Goal: Communication & Community: Answer question/provide support

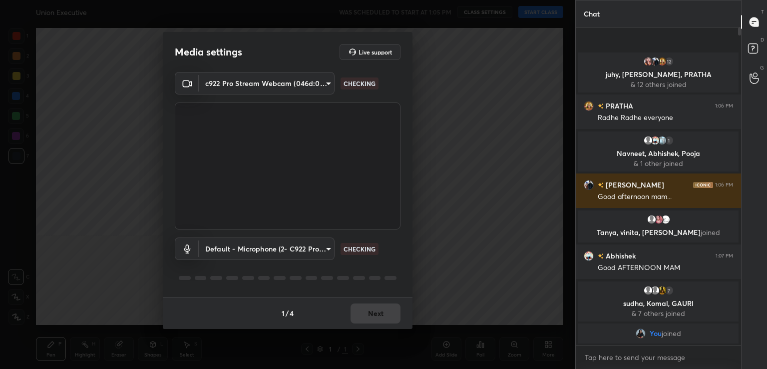
scroll to position [305, 535]
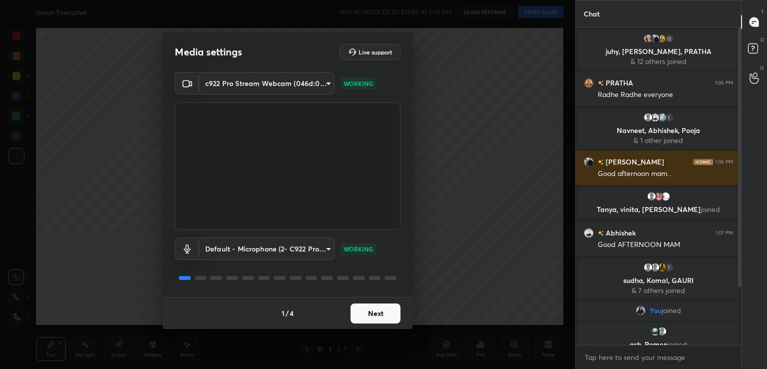
click at [382, 310] on button "Next" at bounding box center [376, 313] width 50 height 20
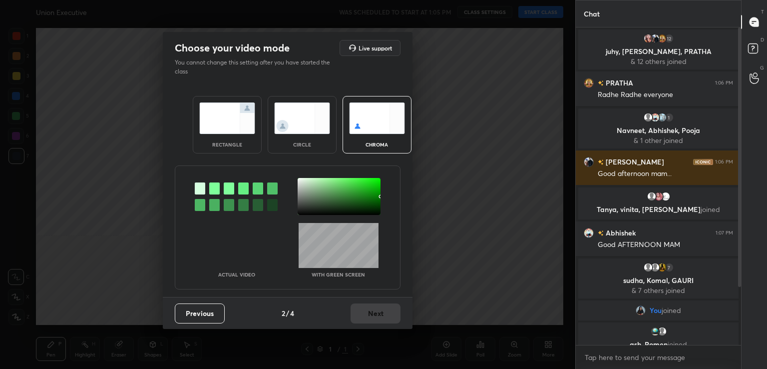
click at [216, 183] on div at bounding box center [214, 188] width 10 height 12
click at [302, 185] on div at bounding box center [339, 196] width 83 height 37
click at [382, 321] on button "Next" at bounding box center [376, 313] width 50 height 20
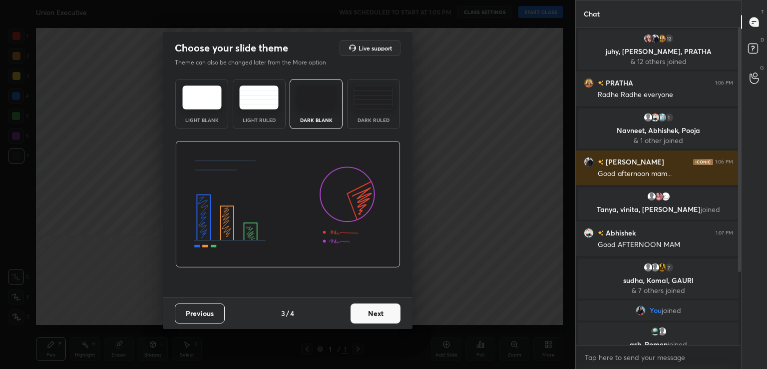
click at [382, 321] on button "Next" at bounding box center [376, 313] width 50 height 20
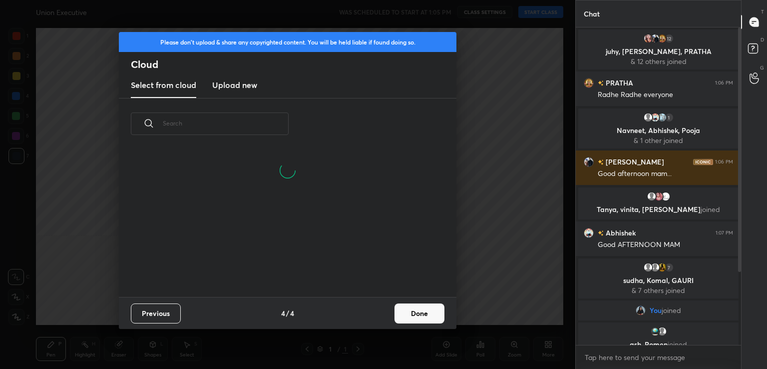
click at [409, 315] on button "Done" at bounding box center [419, 313] width 50 height 20
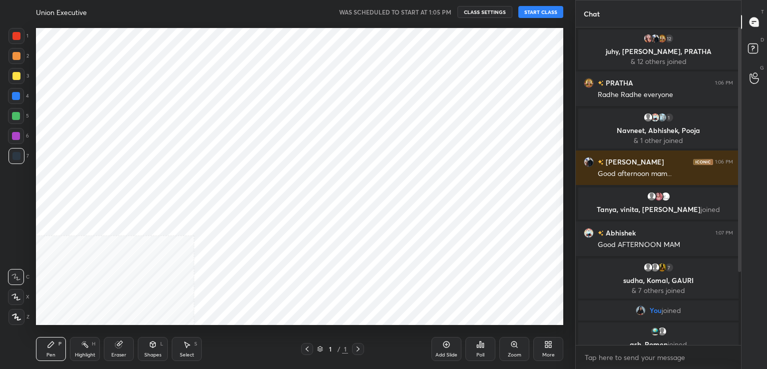
scroll to position [0, 0]
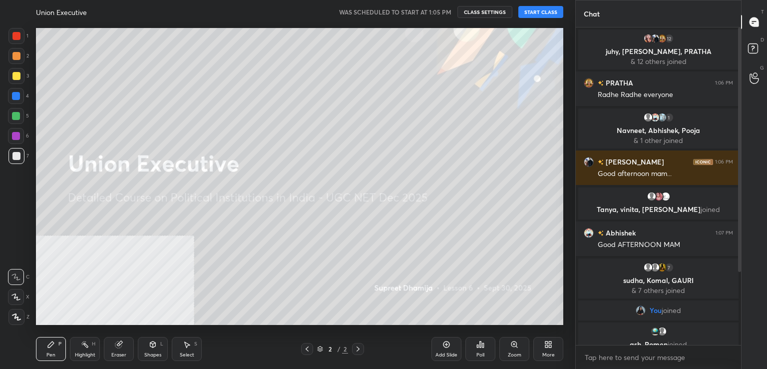
click at [533, 6] on button "START CLASS" at bounding box center [540, 12] width 45 height 12
click at [549, 343] on icon at bounding box center [550, 342] width 2 height 2
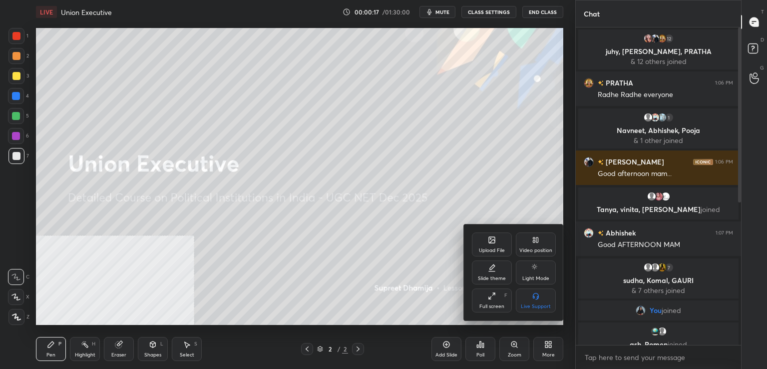
click at [531, 245] on div "Video position" at bounding box center [536, 244] width 40 height 24
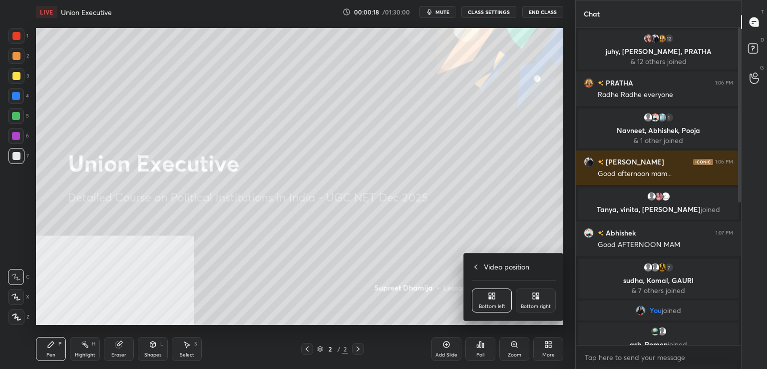
click at [536, 302] on div "Bottom right" at bounding box center [536, 300] width 40 height 24
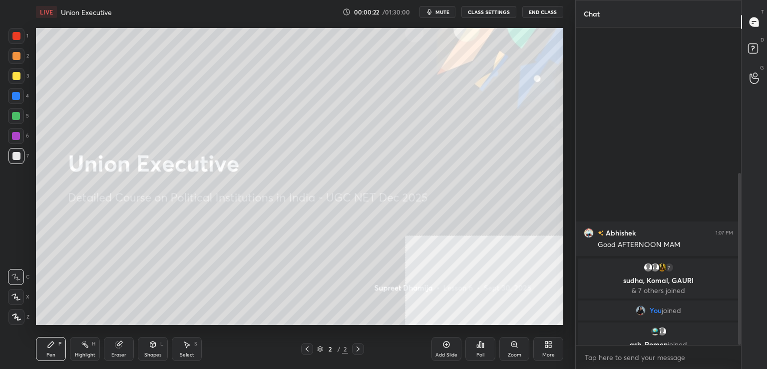
scroll to position [269, 0]
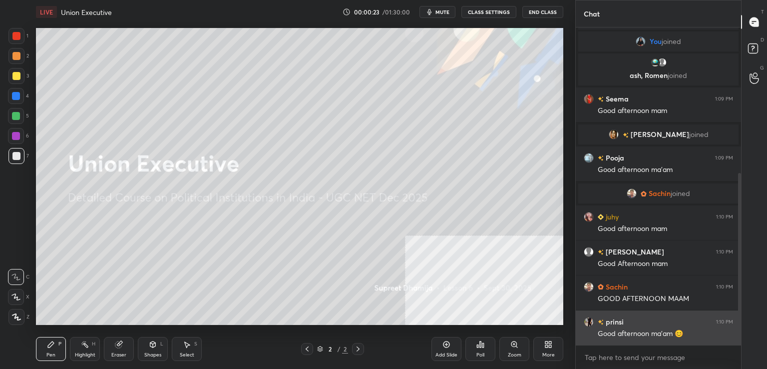
drag, startPoint x: 740, startPoint y: 176, endPoint x: 734, endPoint y: 317, distance: 141.4
click at [734, 317] on div "Abhishek 1:07 PM Good AFTERNOON MAM 7 sudha, Komal, GAURI & 7 others joined You…" at bounding box center [658, 185] width 165 height 317
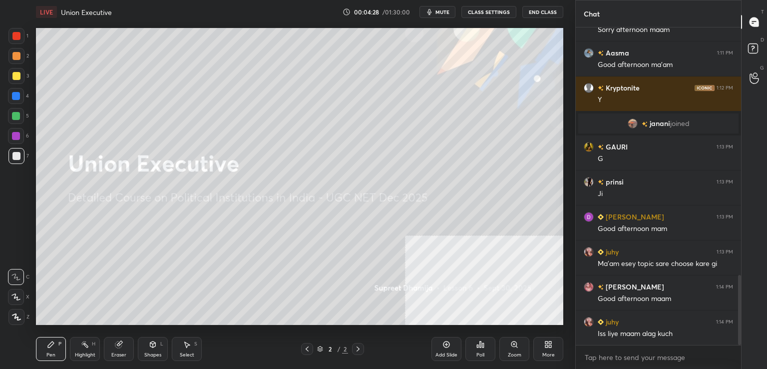
scroll to position [1133, 0]
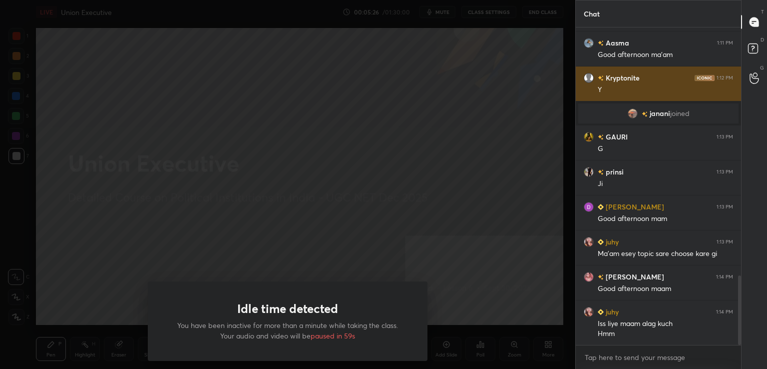
drag, startPoint x: 766, startPoint y: 306, endPoint x: 663, endPoint y: 79, distance: 249.4
click at [766, 210] on div "T Messages (T) D Doubts (D) G Raise Hand (G)" at bounding box center [754, 184] width 26 height 369
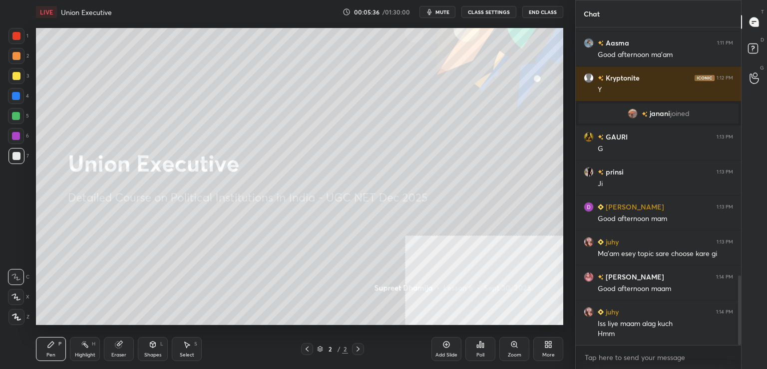
click at [18, 320] on icon at bounding box center [16, 317] width 8 height 6
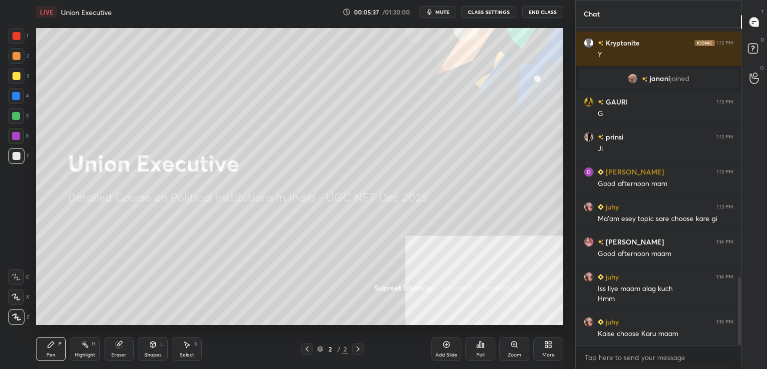
click at [20, 133] on div at bounding box center [16, 136] width 16 height 16
click at [19, 113] on div at bounding box center [16, 116] width 8 height 8
click at [20, 96] on div at bounding box center [16, 96] width 16 height 16
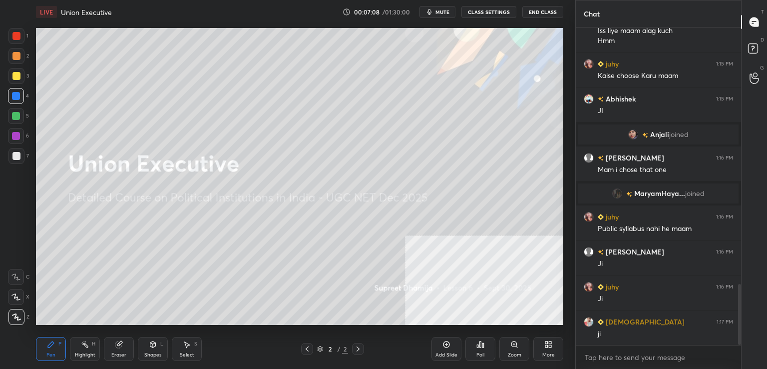
scroll to position [1332, 0]
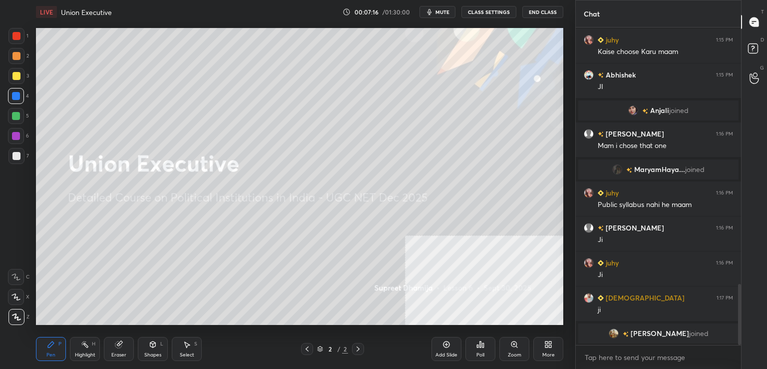
click at [133, 353] on div "Eraser" at bounding box center [119, 349] width 30 height 24
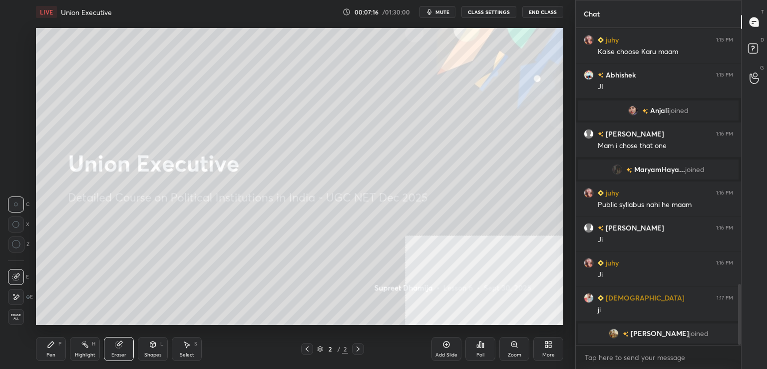
click at [20, 317] on span "Erase all" at bounding box center [15, 316] width 15 height 7
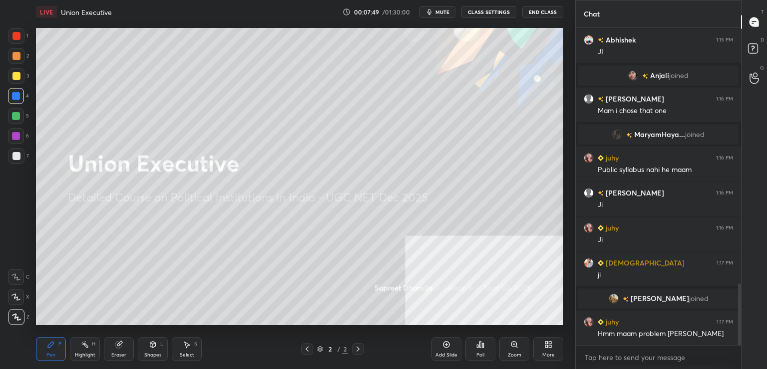
scroll to position [1316, 0]
click at [126, 354] on div "Eraser" at bounding box center [119, 349] width 30 height 24
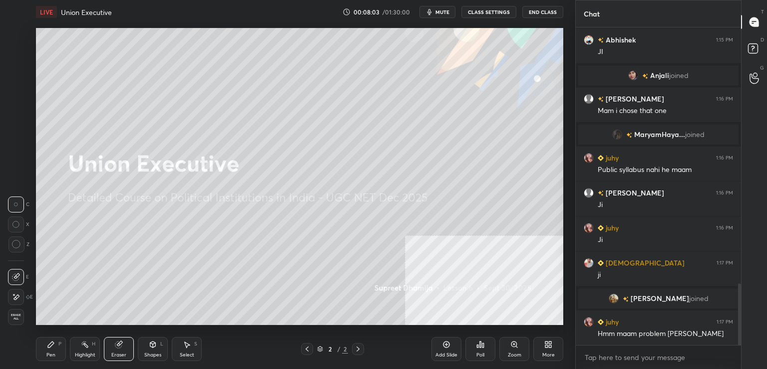
click at [12, 316] on span "Erase all" at bounding box center [15, 316] width 15 height 7
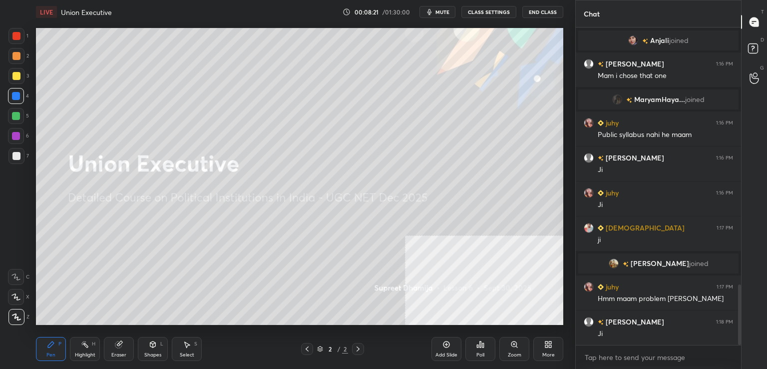
scroll to position [1386, 0]
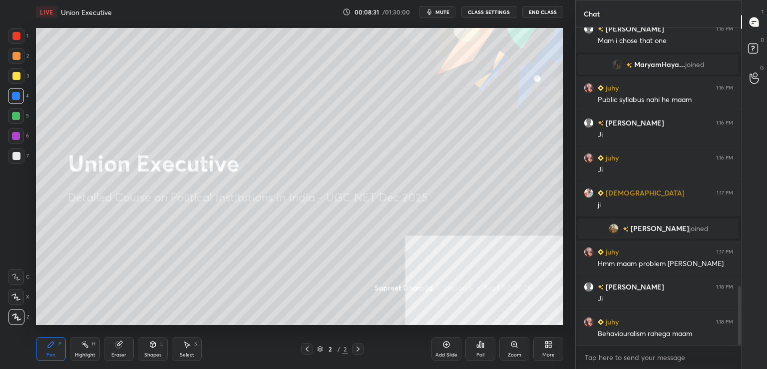
click at [20, 157] on div at bounding box center [16, 156] width 8 height 8
click at [21, 134] on div at bounding box center [16, 136] width 16 height 16
click at [18, 112] on div at bounding box center [16, 116] width 8 height 8
click at [544, 343] on icon at bounding box center [548, 344] width 8 height 8
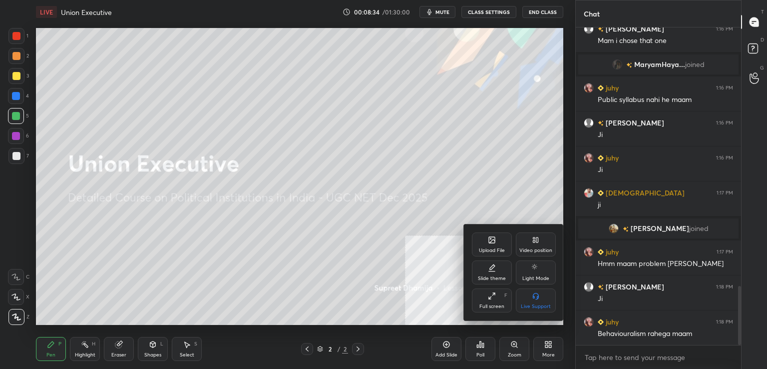
click at [498, 252] on div "Upload File" at bounding box center [492, 250] width 26 height 5
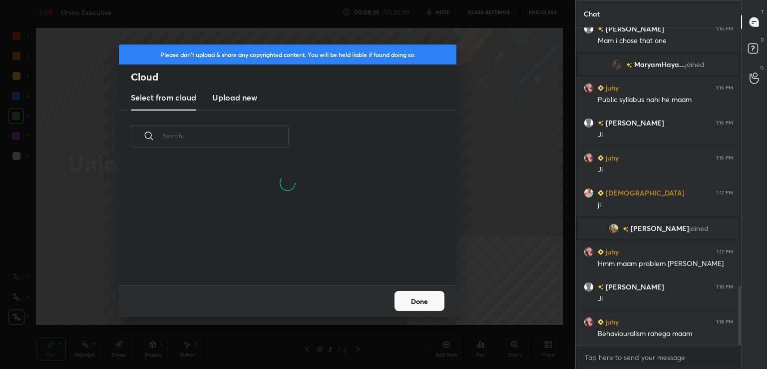
scroll to position [1396, 0]
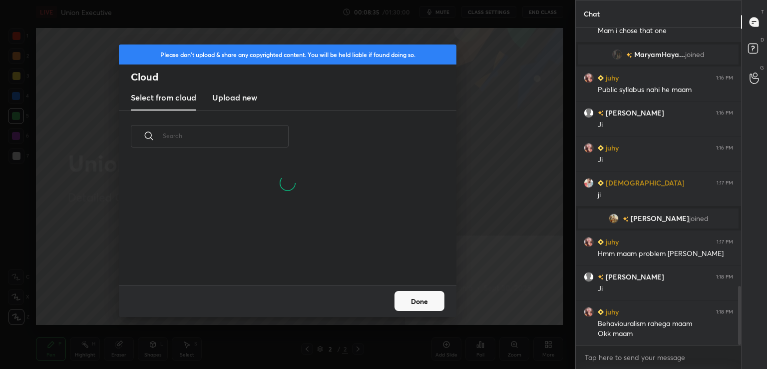
click at [242, 96] on h3 "Upload new" at bounding box center [234, 97] width 45 height 12
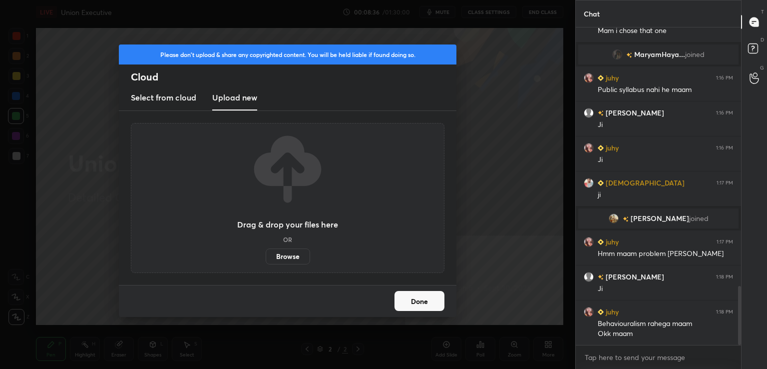
click at [286, 254] on label "Browse" at bounding box center [288, 256] width 44 height 16
click at [266, 254] on input "Browse" at bounding box center [266, 256] width 0 height 16
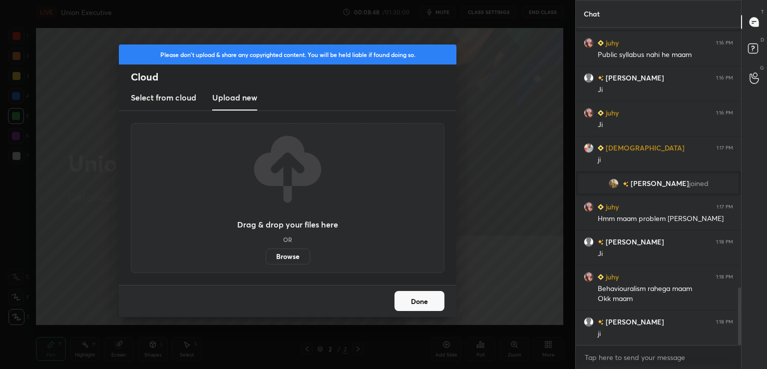
click at [420, 301] on button "Done" at bounding box center [419, 301] width 50 height 20
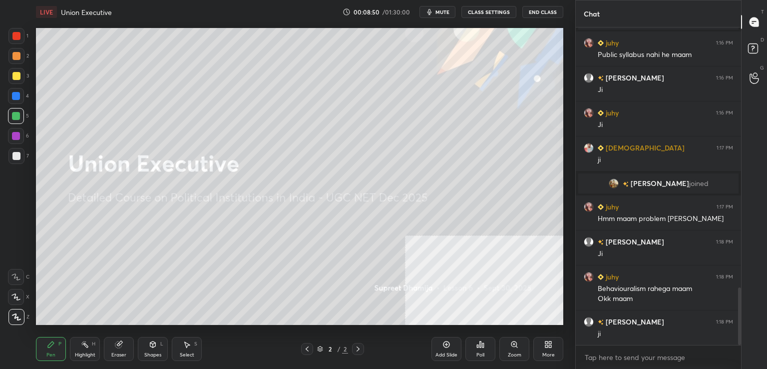
click at [18, 155] on div at bounding box center [16, 156] width 8 height 8
click at [9, 126] on div "5" at bounding box center [18, 118] width 21 height 20
click at [20, 95] on div at bounding box center [16, 96] width 16 height 16
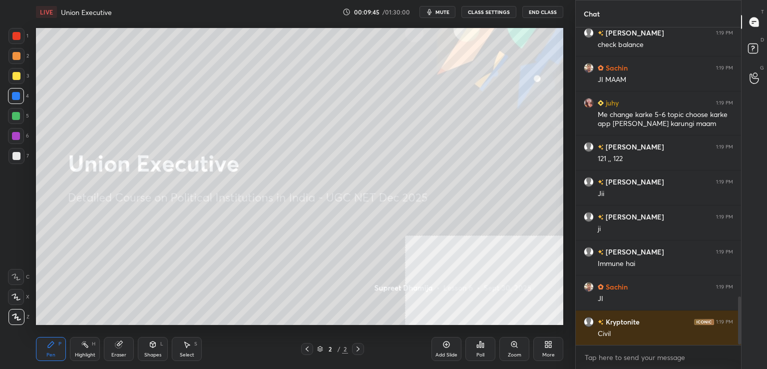
scroll to position [1790, 0]
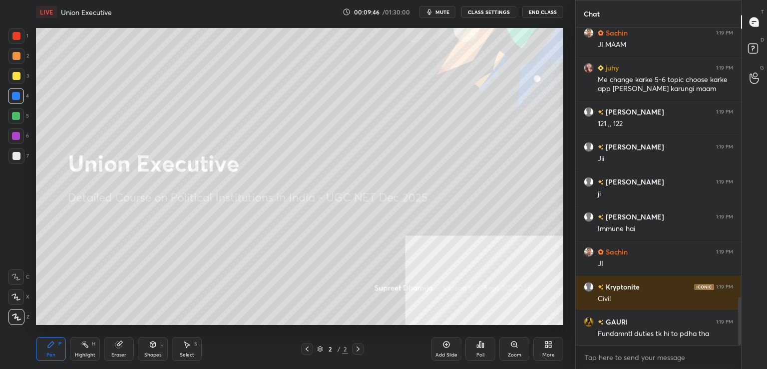
click at [17, 161] on div at bounding box center [16, 156] width 16 height 16
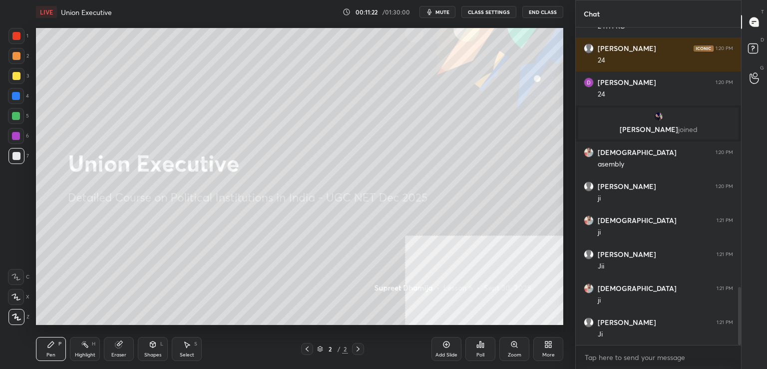
scroll to position [1414, 0]
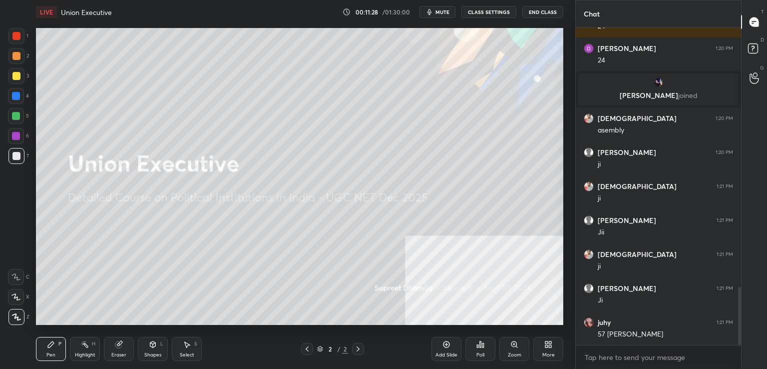
click at [121, 347] on icon at bounding box center [119, 344] width 8 height 8
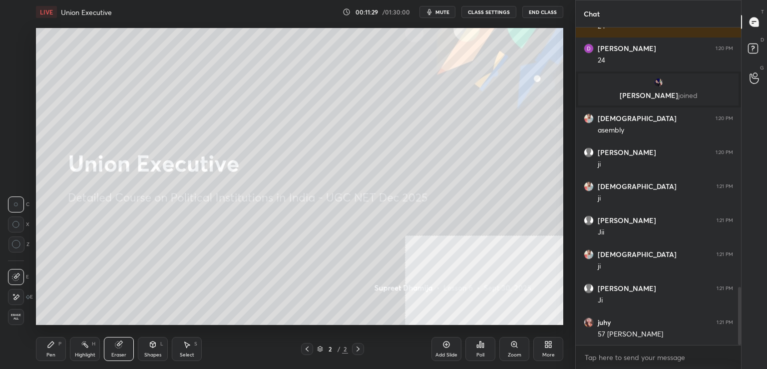
click at [4, 313] on div "1 2 3 4 5 6 7 C X Z C X Z E E Erase all H H" at bounding box center [16, 176] width 32 height 297
click at [14, 318] on span "Erase all" at bounding box center [15, 316] width 15 height 7
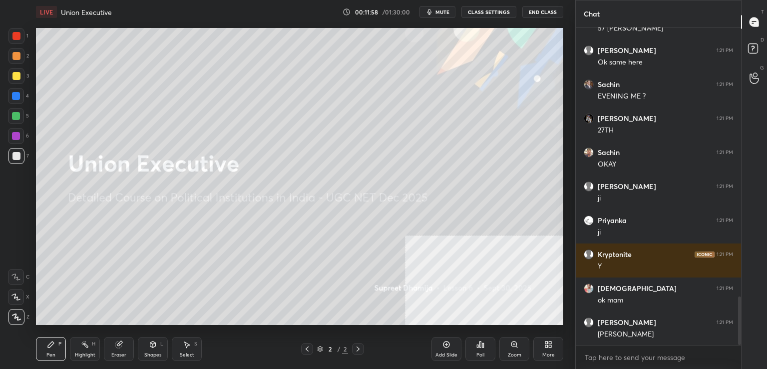
scroll to position [1754, 0]
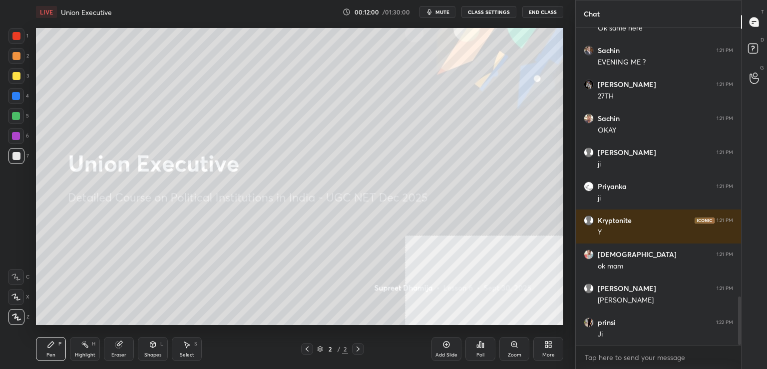
click at [448, 356] on div "Add Slide" at bounding box center [446, 354] width 22 height 5
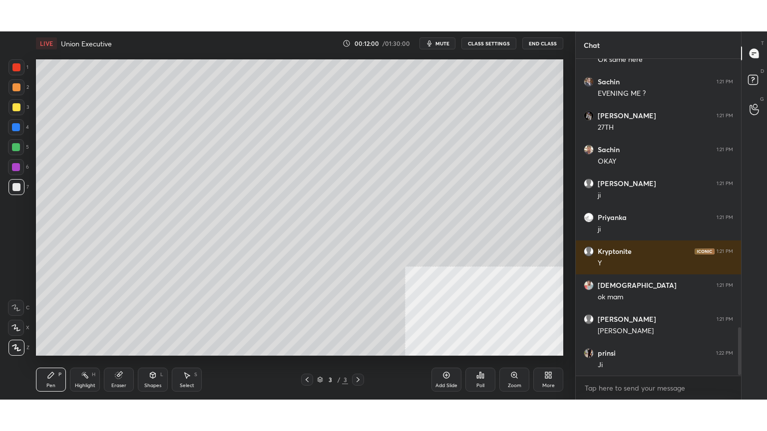
scroll to position [1788, 0]
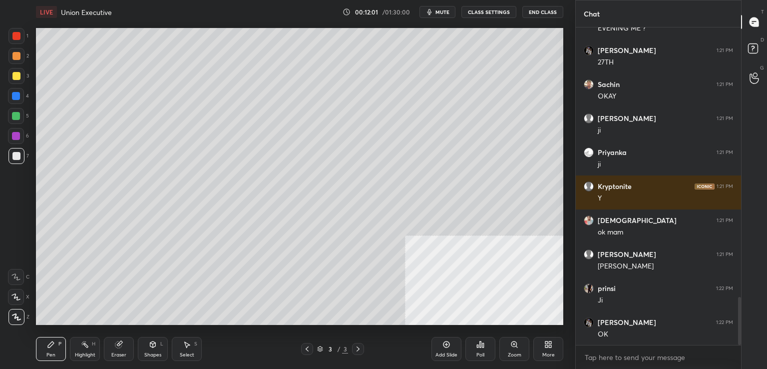
click at [547, 350] on div "More" at bounding box center [548, 349] width 30 height 24
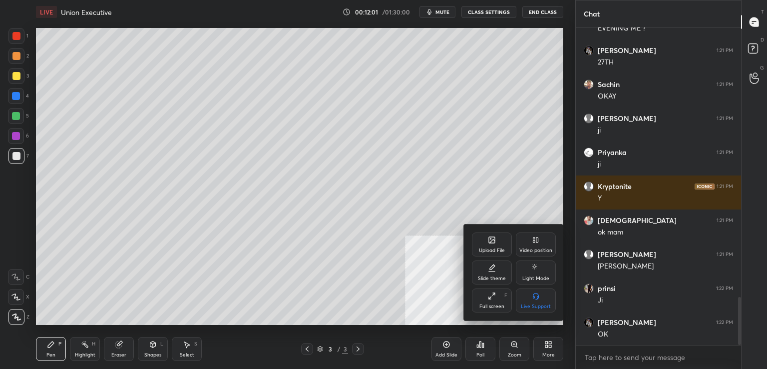
click at [490, 297] on icon at bounding box center [490, 297] width 2 height 2
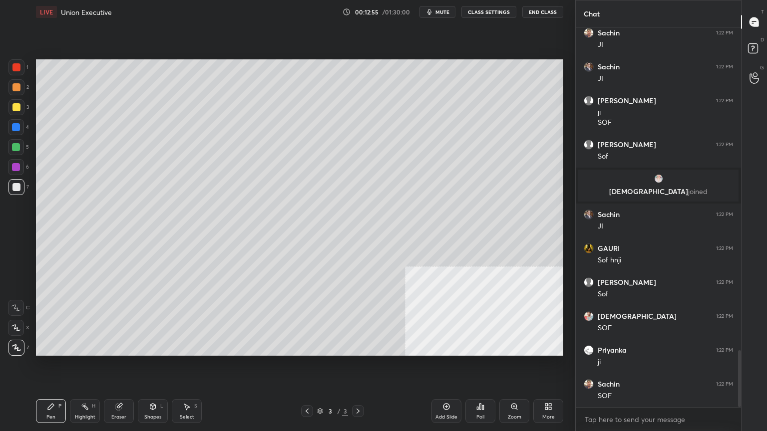
scroll to position [2199, 0]
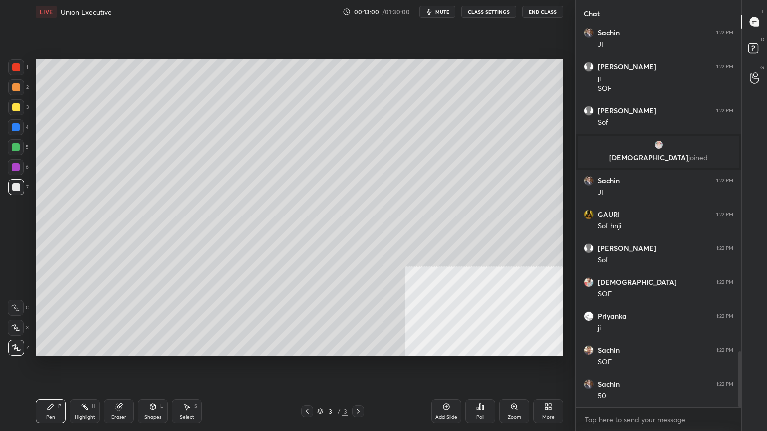
click at [123, 368] on div "Eraser" at bounding box center [119, 411] width 30 height 24
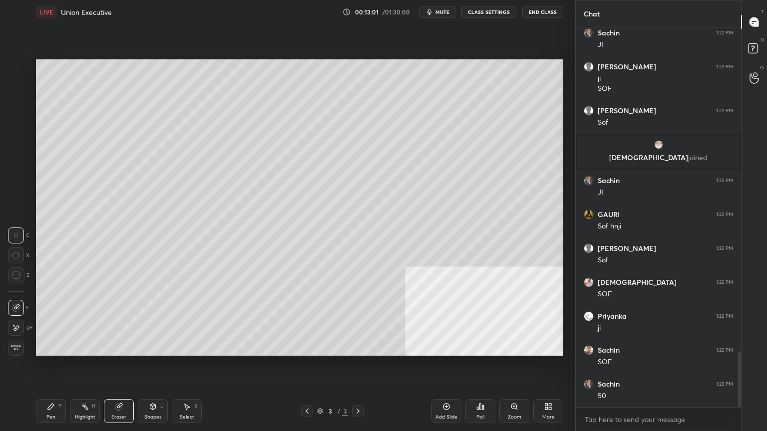
click at [16, 351] on span "Erase all" at bounding box center [15, 348] width 15 height 7
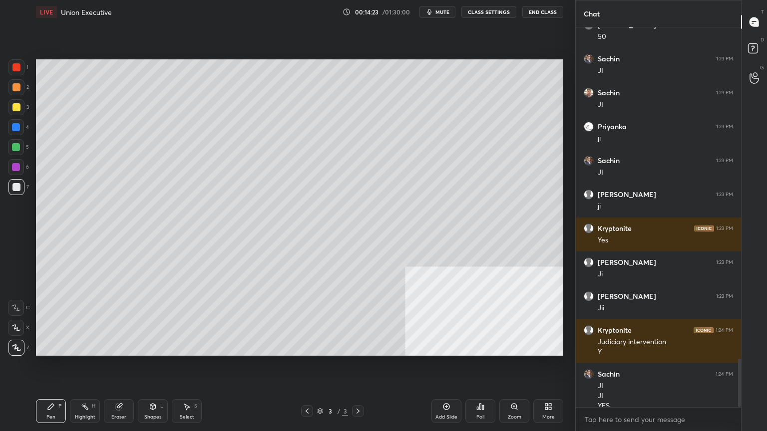
scroll to position [2602, 0]
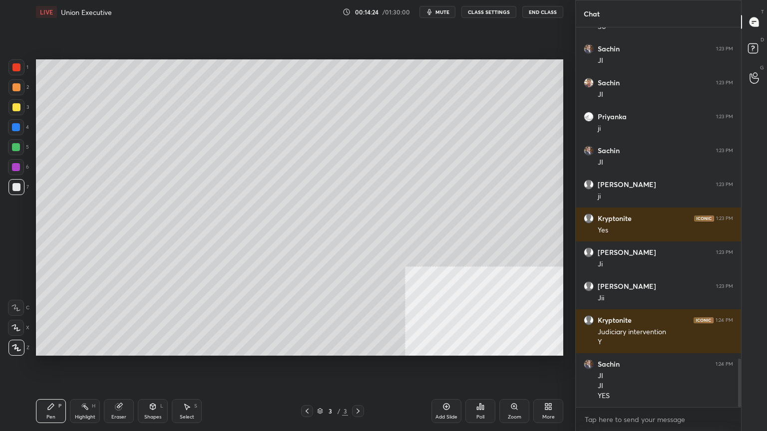
click at [130, 368] on div "Eraser" at bounding box center [119, 411] width 30 height 24
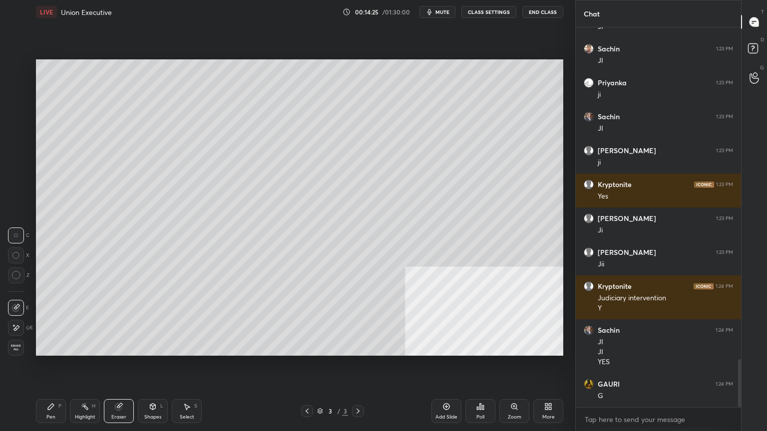
click at [8, 346] on span "Erase all" at bounding box center [15, 348] width 15 height 7
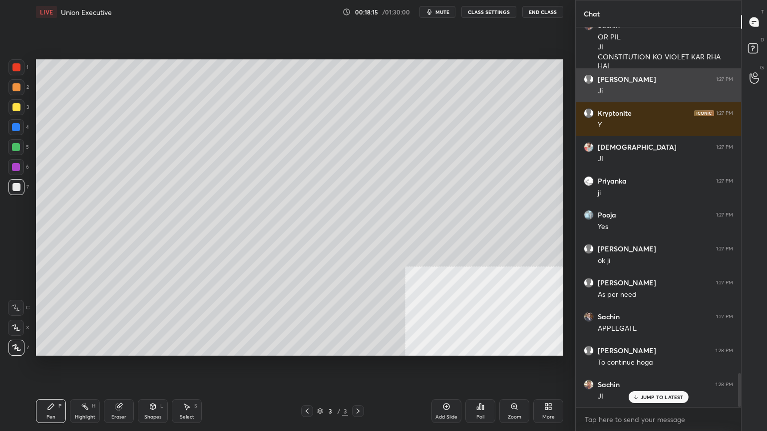
scroll to position [3887, 0]
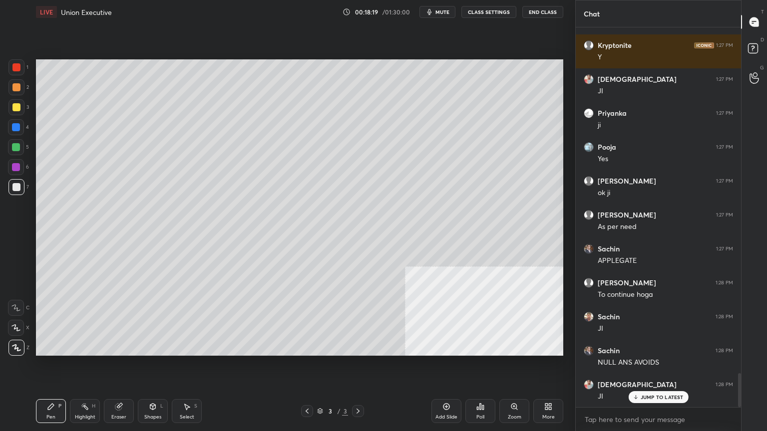
click at [447, 368] on icon at bounding box center [446, 407] width 8 height 8
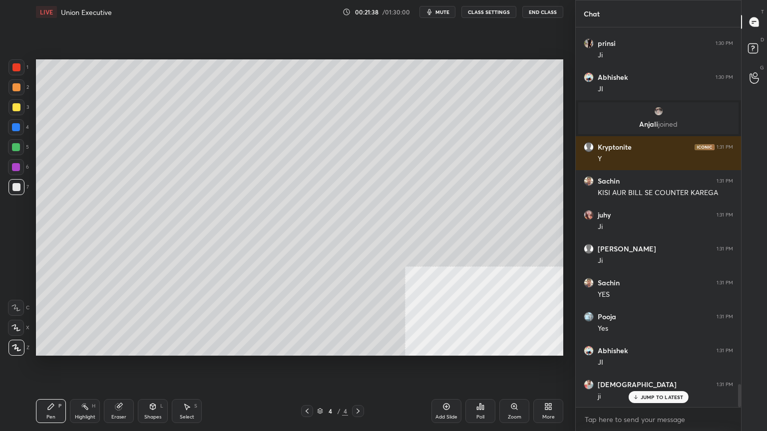
scroll to position [5956, 0]
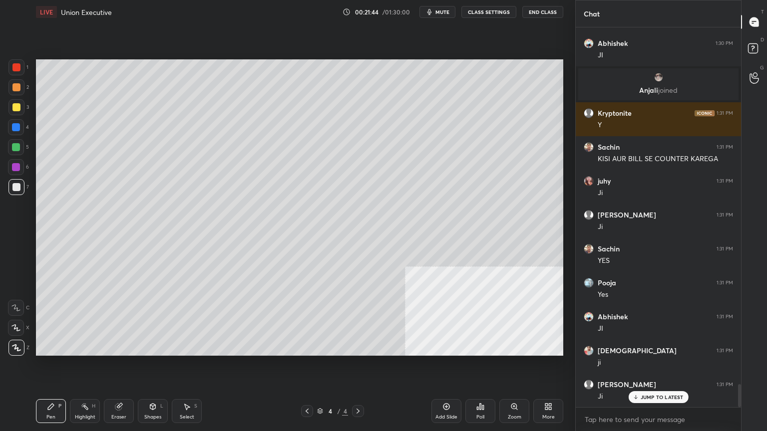
click at [121, 368] on div "Eraser" at bounding box center [119, 411] width 30 height 24
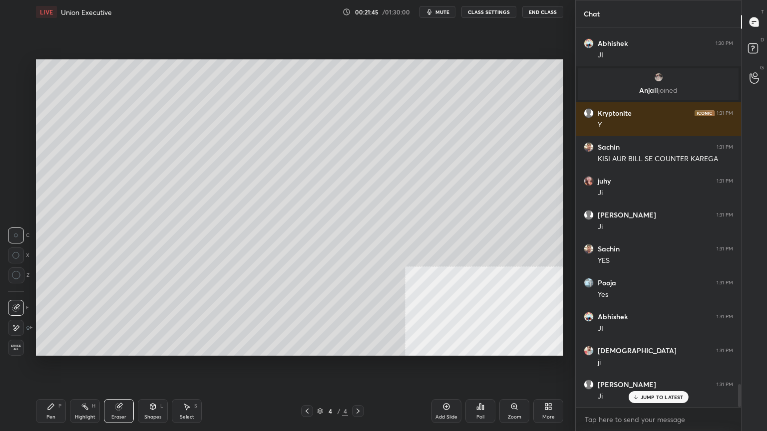
click at [13, 348] on span "Erase all" at bounding box center [15, 348] width 15 height 7
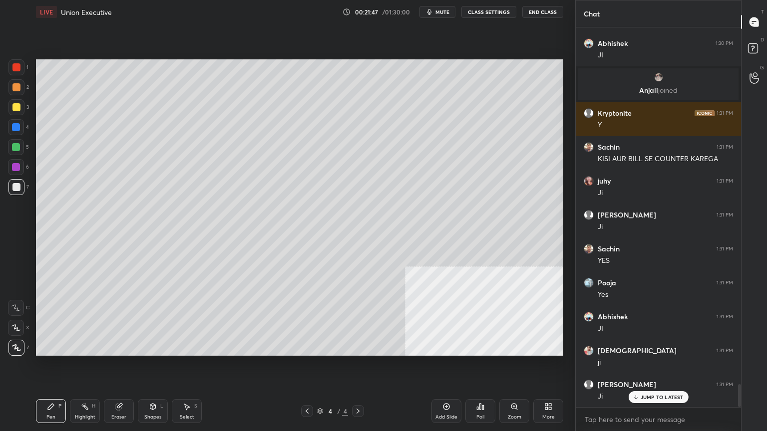
click at [14, 104] on div at bounding box center [16, 107] width 8 height 8
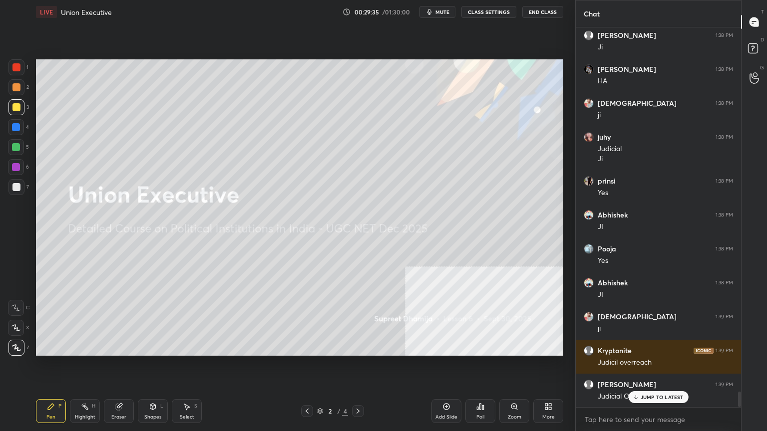
scroll to position [8880, 0]
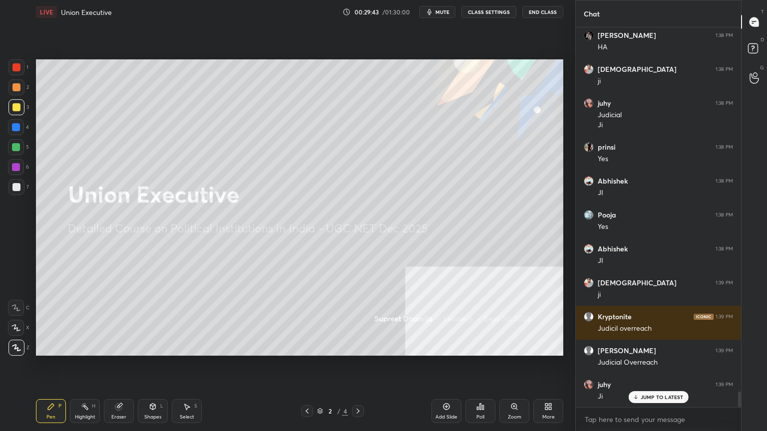
click at [451, 368] on div "Add Slide" at bounding box center [446, 411] width 30 height 24
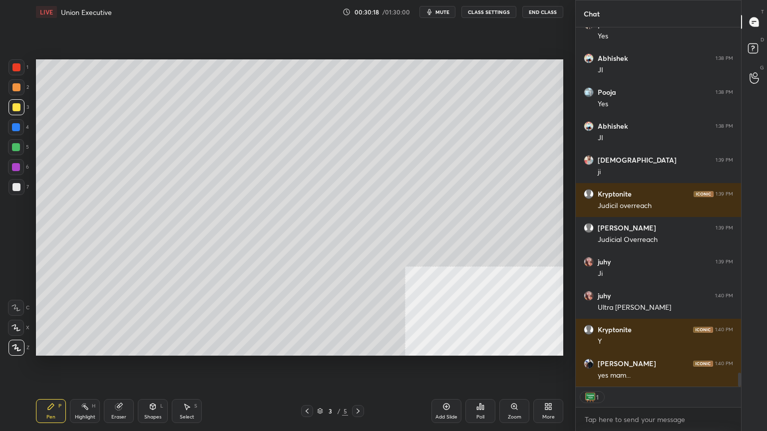
scroll to position [9037, 0]
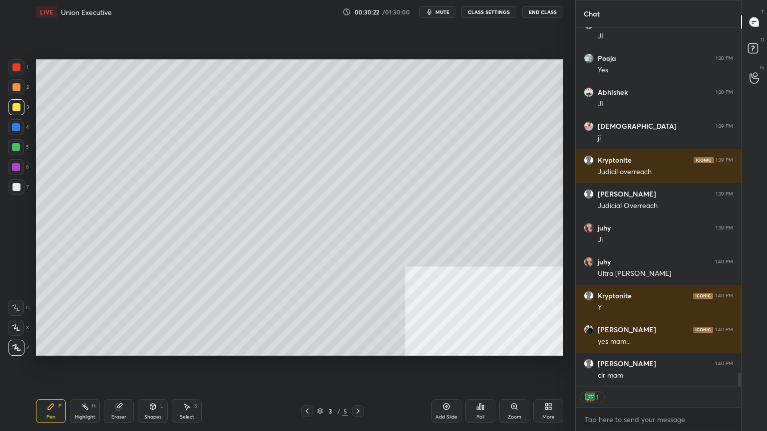
click at [109, 368] on div "Eraser" at bounding box center [119, 411] width 30 height 24
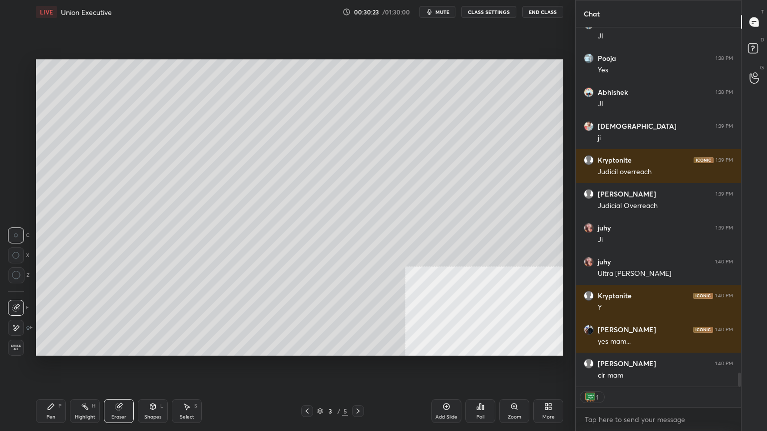
click at [14, 351] on span "Erase all" at bounding box center [15, 348] width 15 height 7
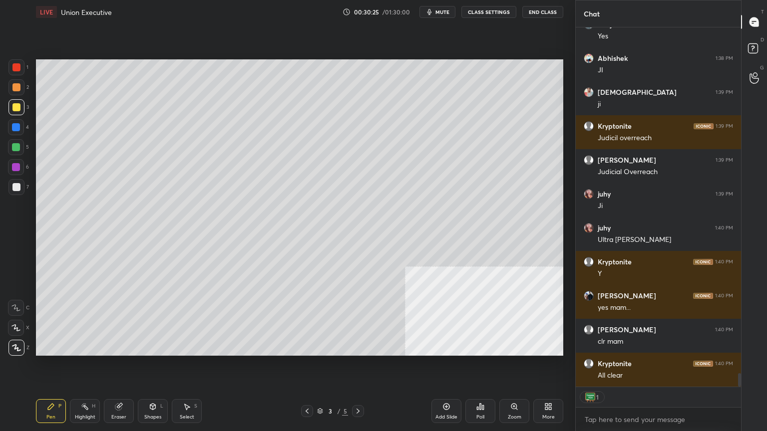
scroll to position [9105, 0]
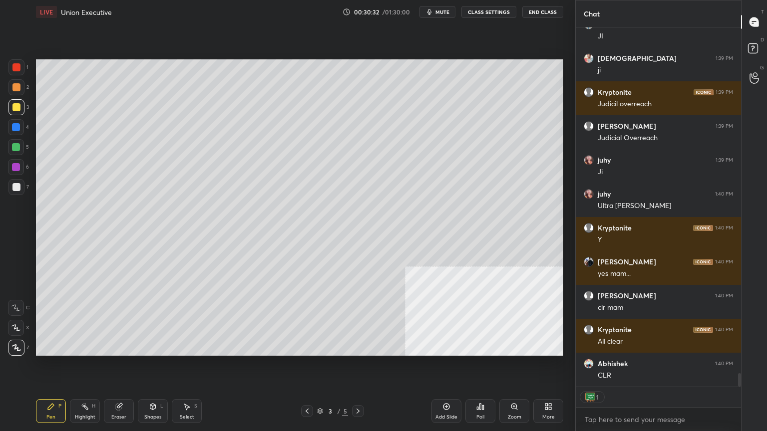
click at [20, 186] on div at bounding box center [16, 187] width 8 height 8
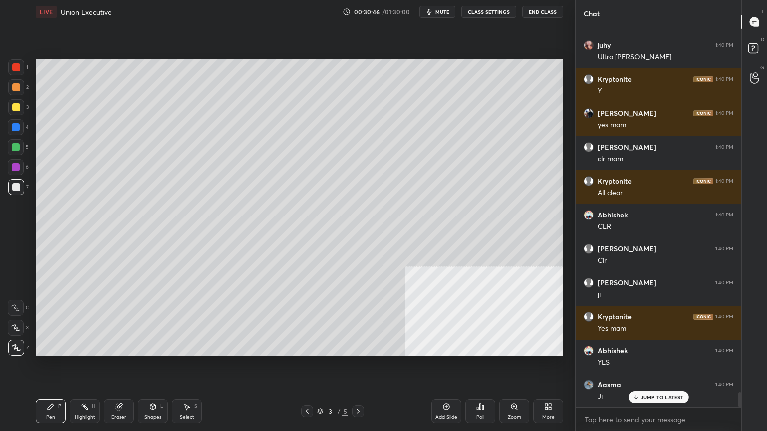
scroll to position [9288, 0]
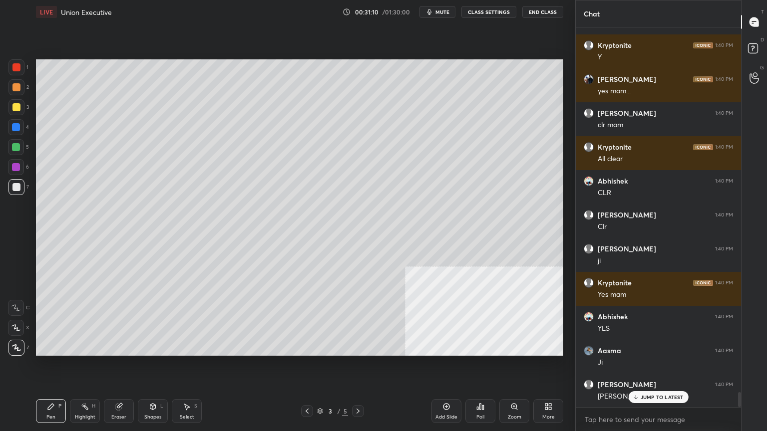
click at [118, 368] on icon at bounding box center [119, 407] width 8 height 8
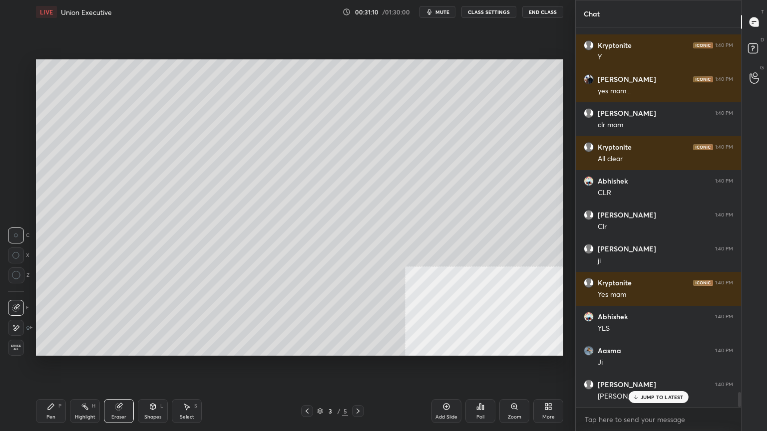
click at [14, 349] on span "Erase all" at bounding box center [15, 348] width 15 height 7
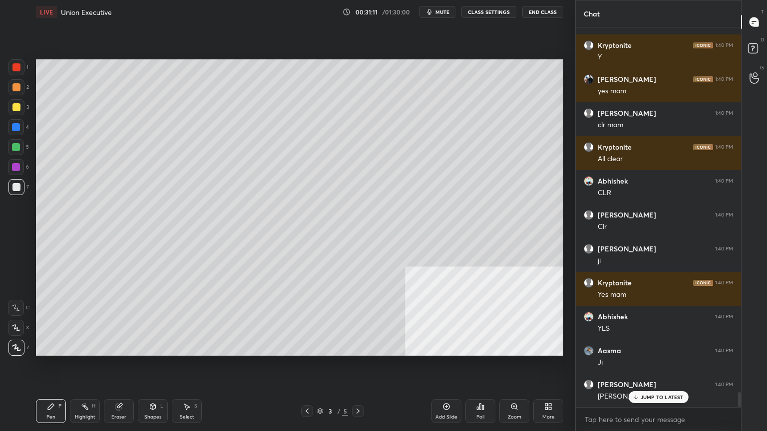
click at [150, 368] on icon at bounding box center [153, 407] width 8 height 8
click at [16, 92] on div at bounding box center [16, 87] width 16 height 16
click at [48, 368] on div "Pen P" at bounding box center [51, 411] width 30 height 24
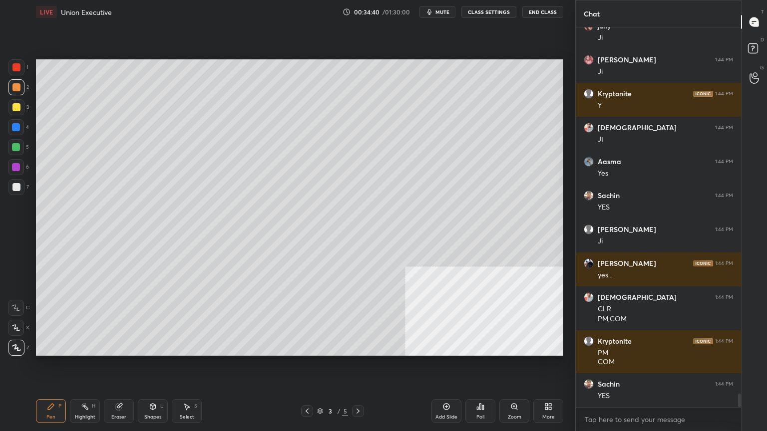
scroll to position [10168, 0]
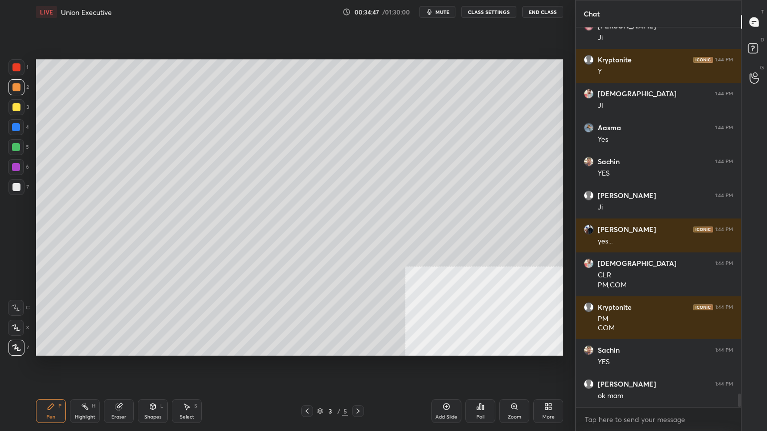
click at [553, 368] on div "More" at bounding box center [548, 417] width 12 height 5
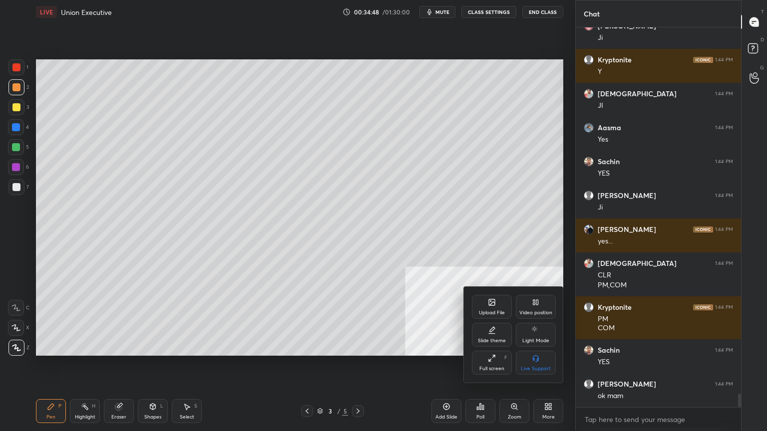
click at [496, 311] on div "Upload File" at bounding box center [492, 313] width 26 height 5
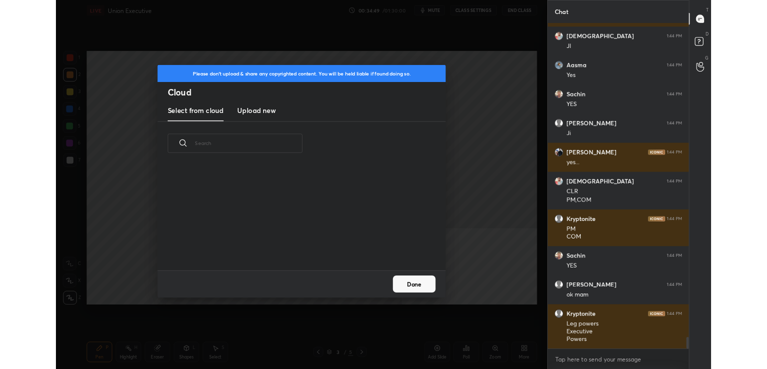
scroll to position [123, 321]
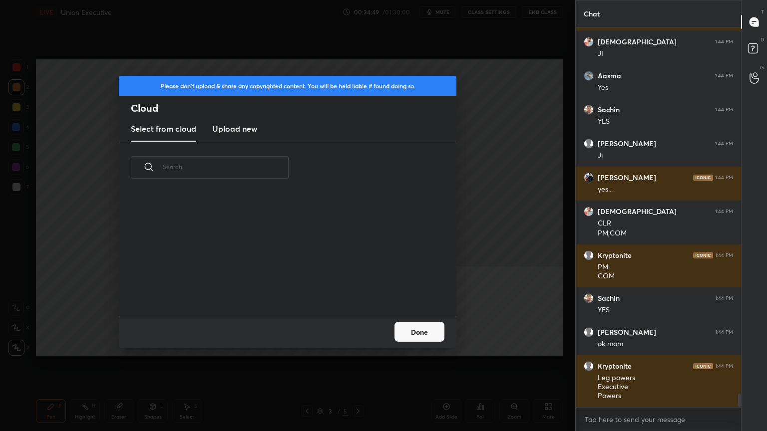
click at [238, 138] on new "Upload new" at bounding box center [234, 129] width 45 height 25
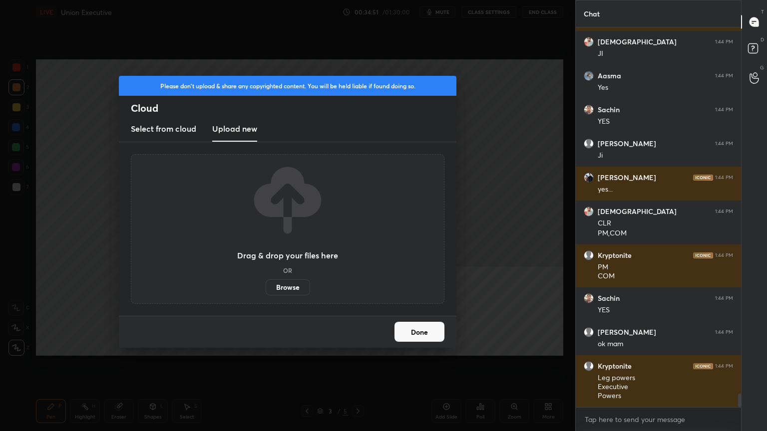
click at [297, 294] on label "Browse" at bounding box center [288, 288] width 44 height 16
click at [266, 294] on input "Browse" at bounding box center [266, 288] width 0 height 16
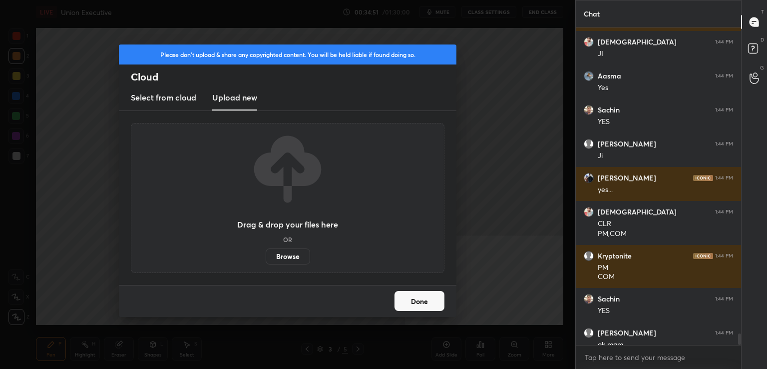
scroll to position [49628, 49398]
type textarea "x"
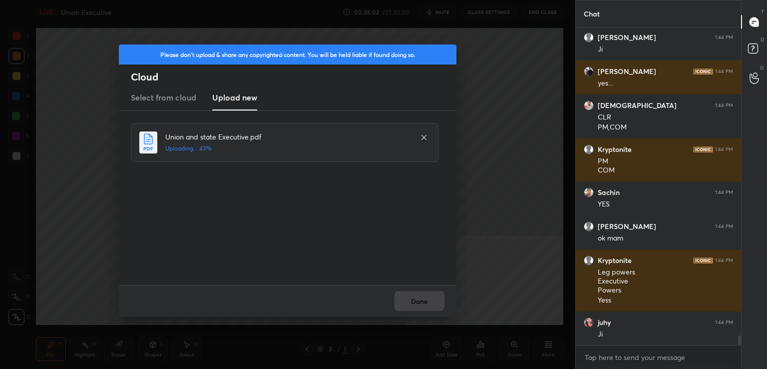
scroll to position [10360, 0]
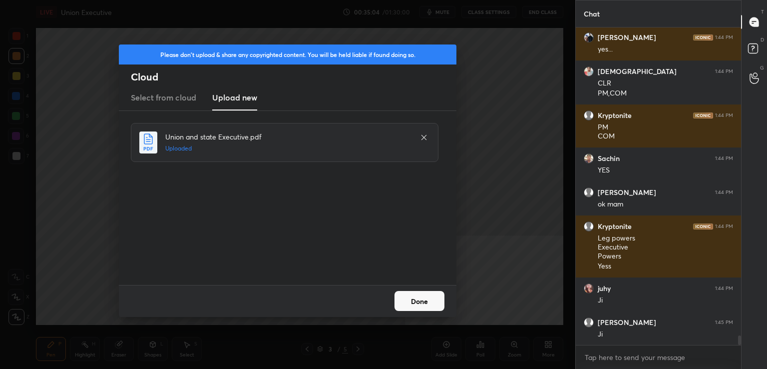
click at [427, 303] on button "Done" at bounding box center [419, 301] width 50 height 20
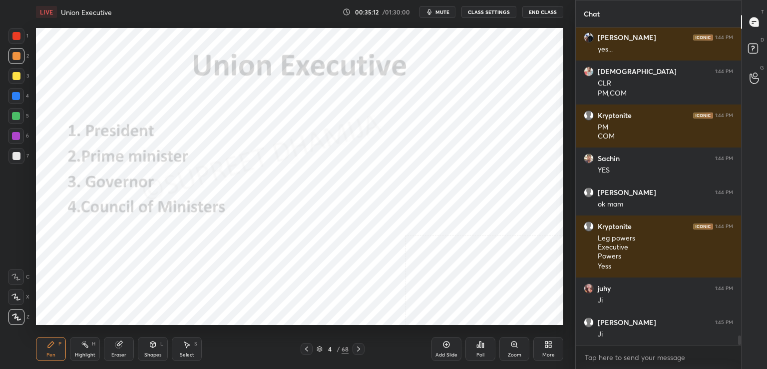
click at [20, 34] on div at bounding box center [16, 36] width 8 height 8
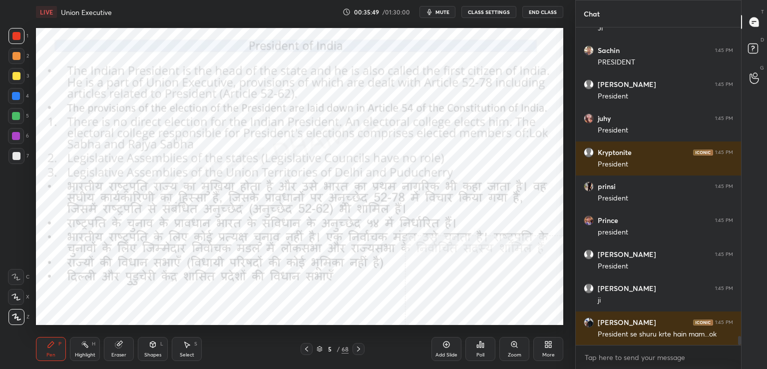
scroll to position [10700, 0]
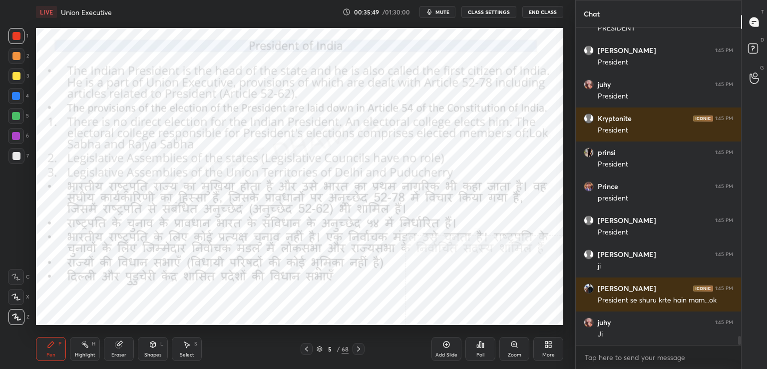
click at [17, 58] on div at bounding box center [16, 56] width 8 height 8
click at [14, 43] on div at bounding box center [16, 36] width 16 height 16
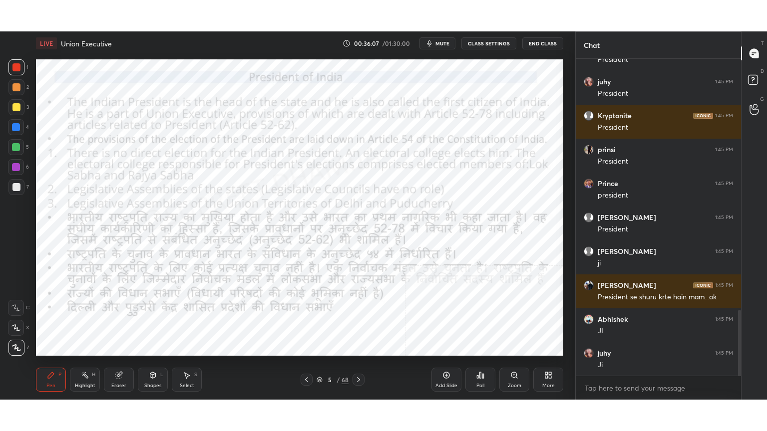
scroll to position [49628, 49398]
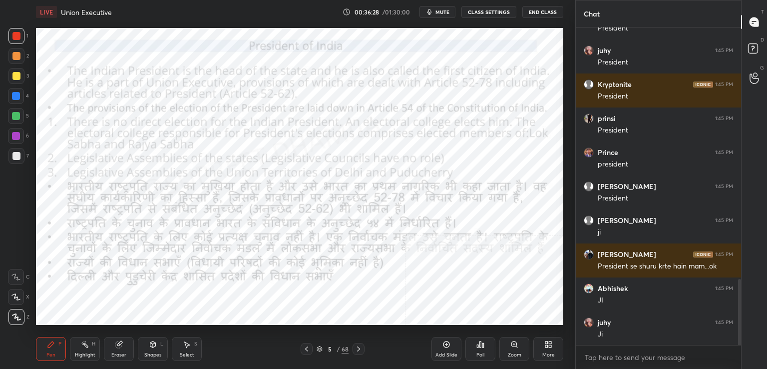
click at [549, 343] on icon at bounding box center [550, 342] width 2 height 2
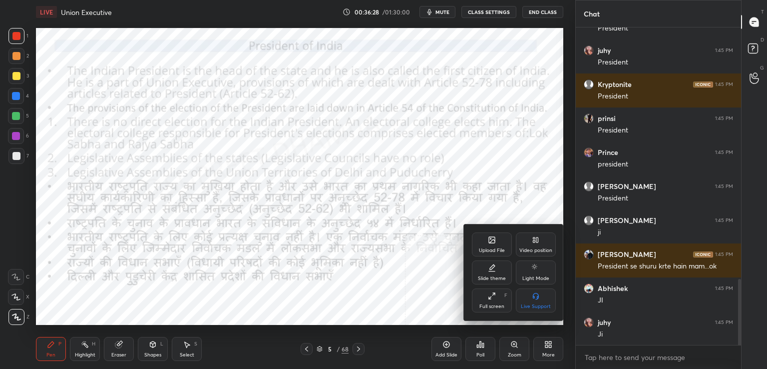
click at [486, 302] on div "Full screen F" at bounding box center [492, 300] width 40 height 24
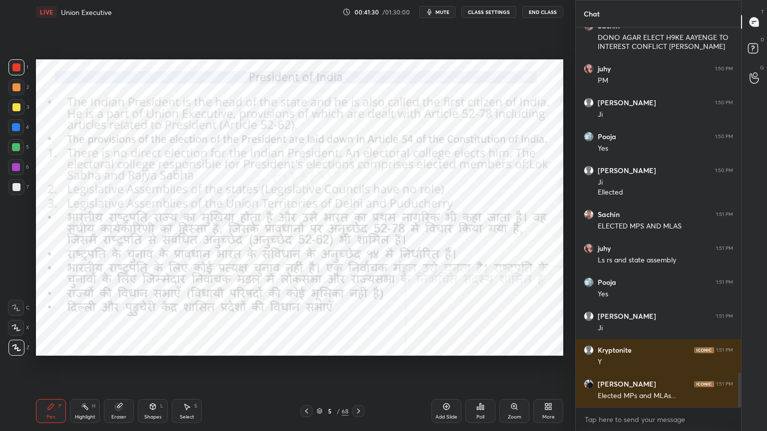
scroll to position [3862, 0]
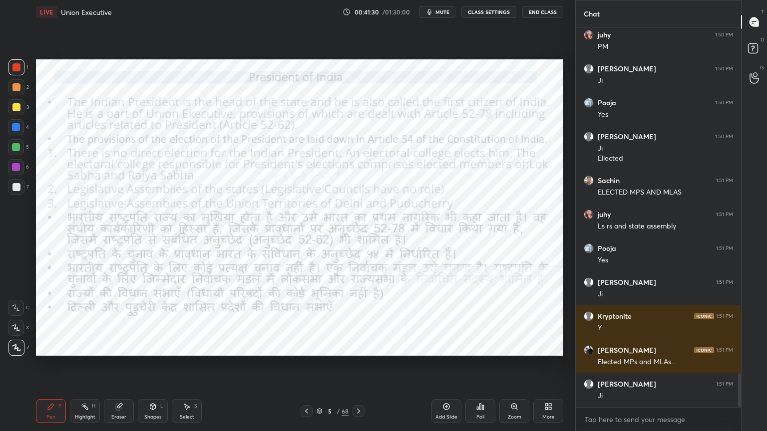
click at [114, 368] on div "Eraser" at bounding box center [119, 411] width 30 height 24
click at [15, 346] on span "Erase all" at bounding box center [15, 348] width 15 height 7
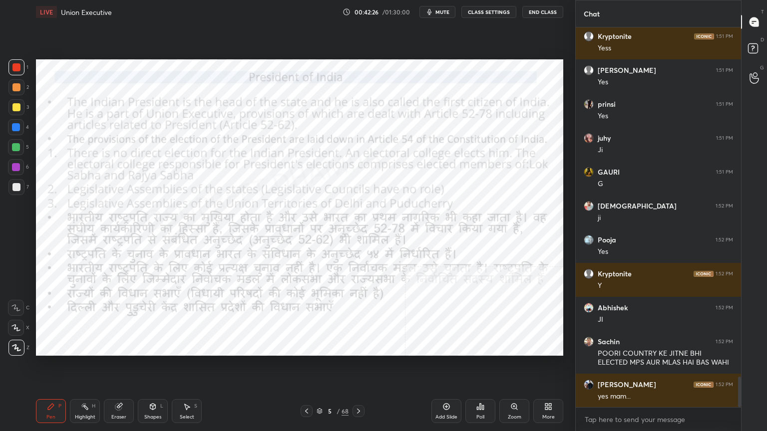
scroll to position [4347, 0]
click at [364, 368] on div at bounding box center [359, 411] width 12 height 12
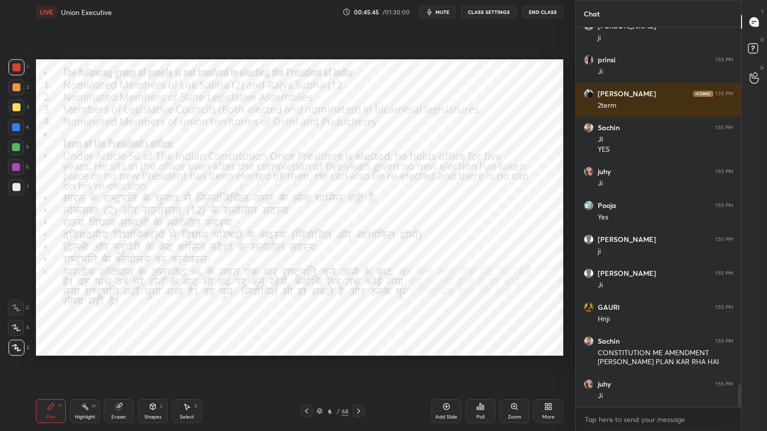
scroll to position [6017, 0]
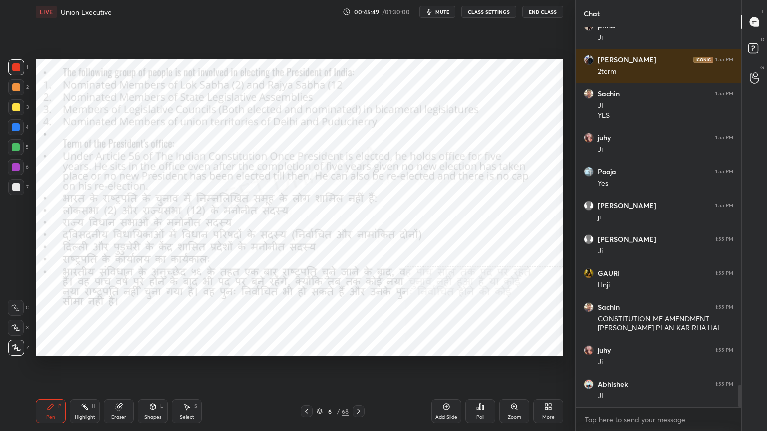
click at [360, 368] on icon at bounding box center [359, 411] width 8 height 8
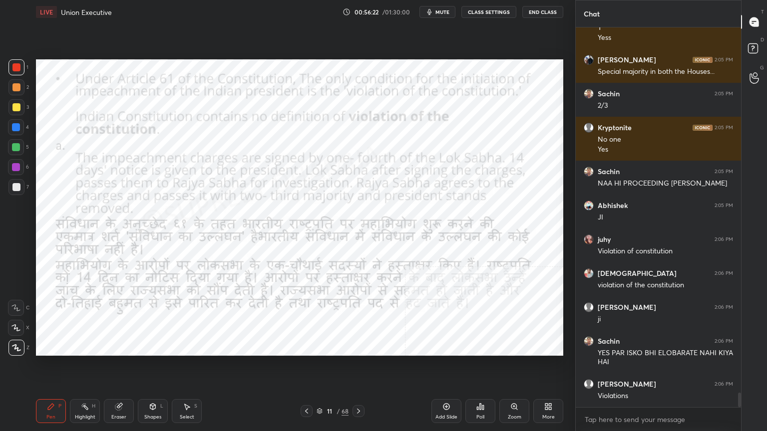
scroll to position [9489, 0]
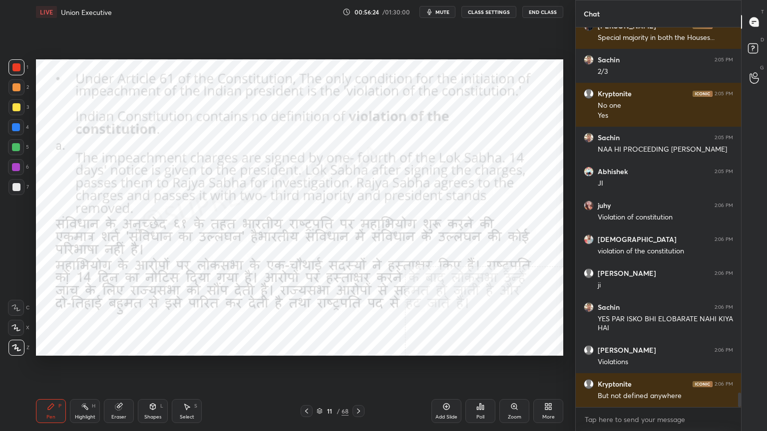
click at [441, 368] on div "Add Slide" at bounding box center [446, 411] width 30 height 24
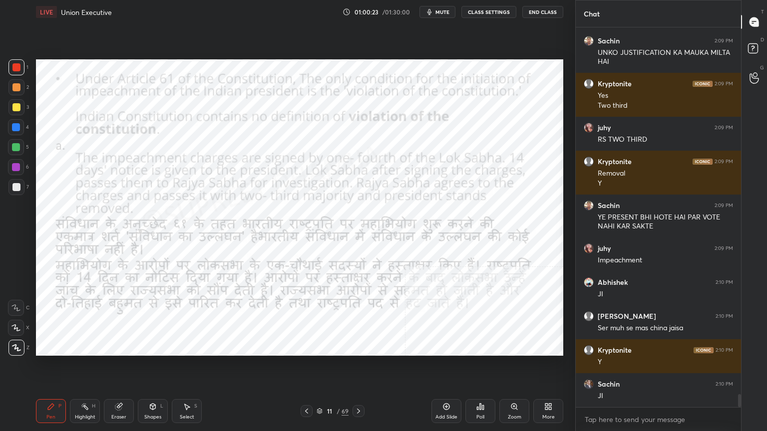
scroll to position [10715, 0]
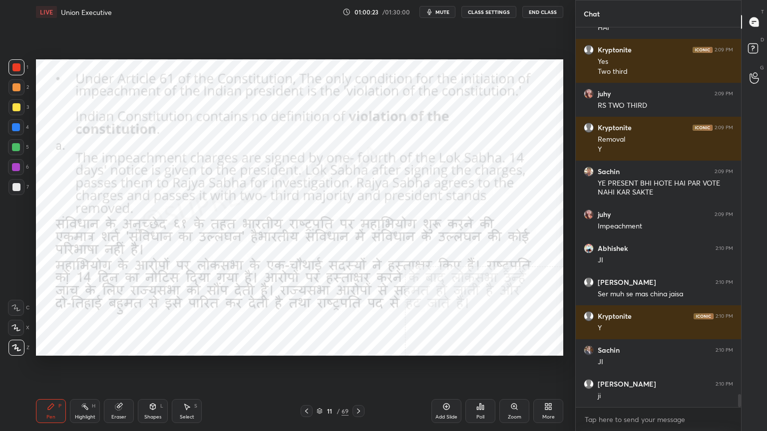
click at [358, 368] on icon at bounding box center [358, 411] width 3 height 5
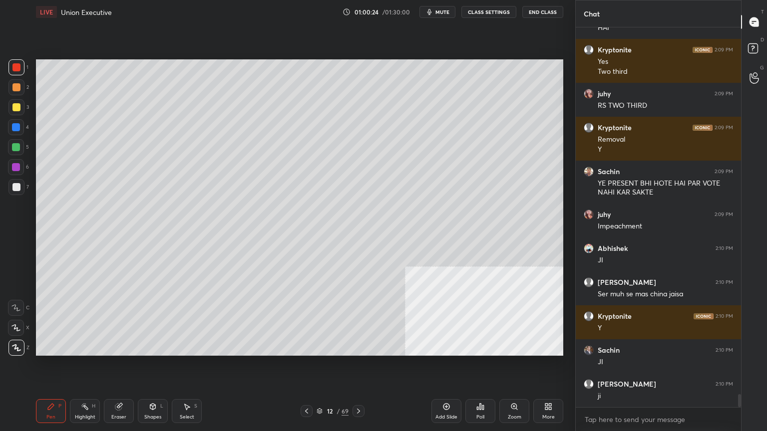
scroll to position [10749, 0]
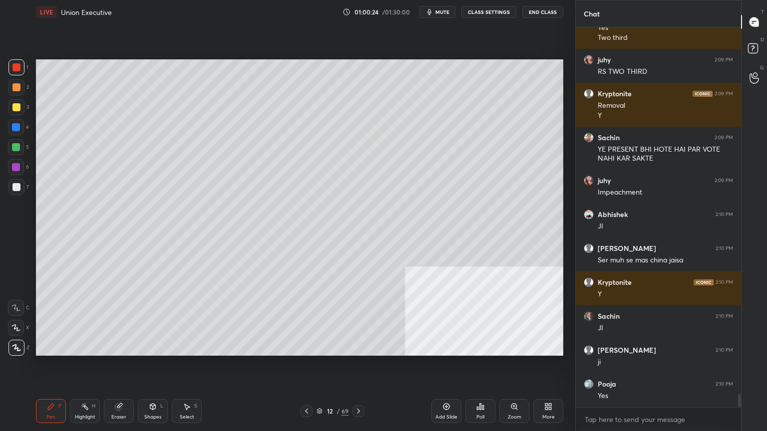
click at [357, 368] on icon at bounding box center [359, 411] width 8 height 8
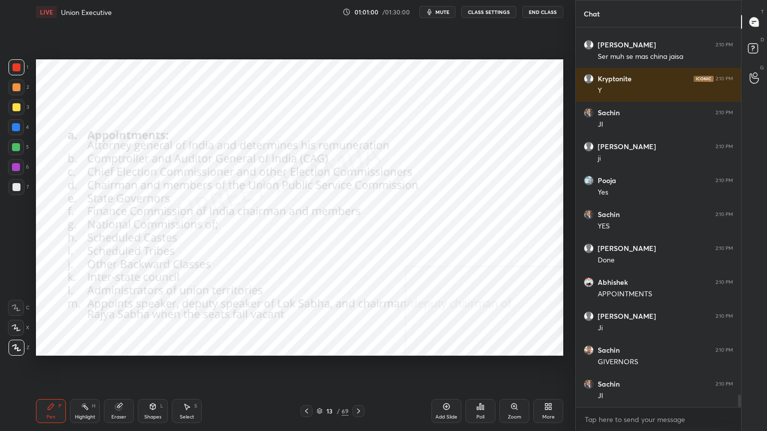
scroll to position [10987, 0]
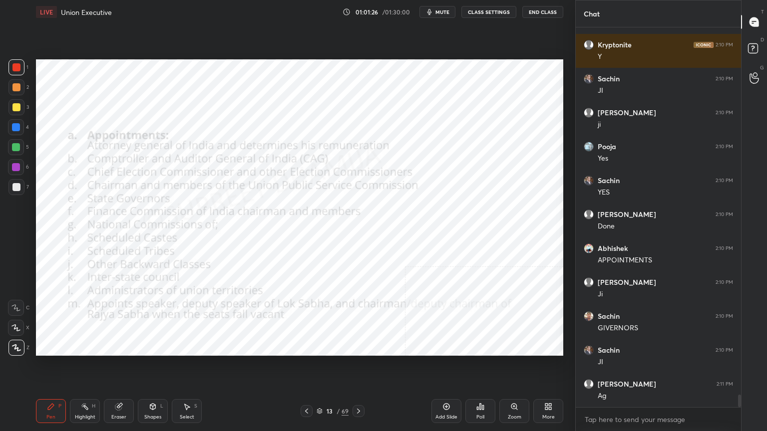
click at [359, 368] on icon at bounding box center [359, 411] width 8 height 8
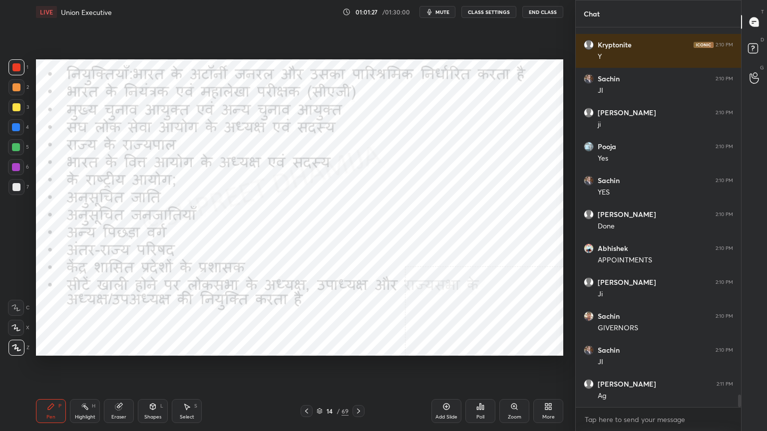
click at [358, 368] on icon at bounding box center [359, 411] width 8 height 8
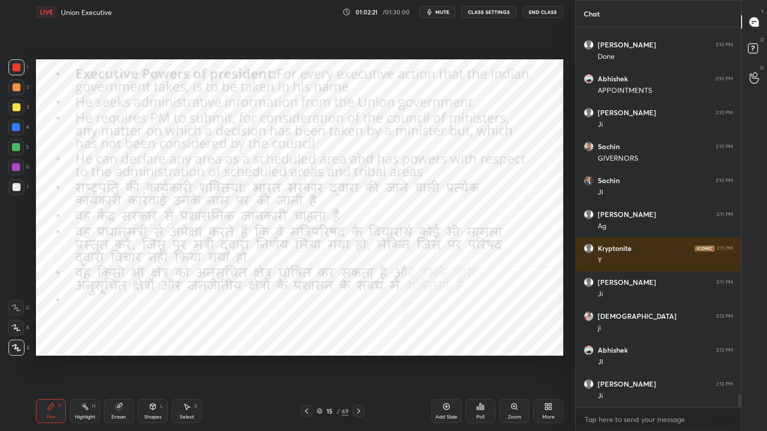
scroll to position [11190, 0]
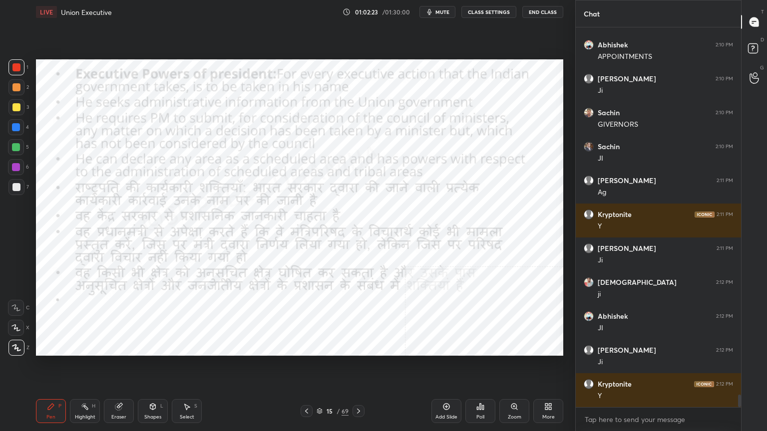
click at [361, 368] on icon at bounding box center [359, 411] width 8 height 8
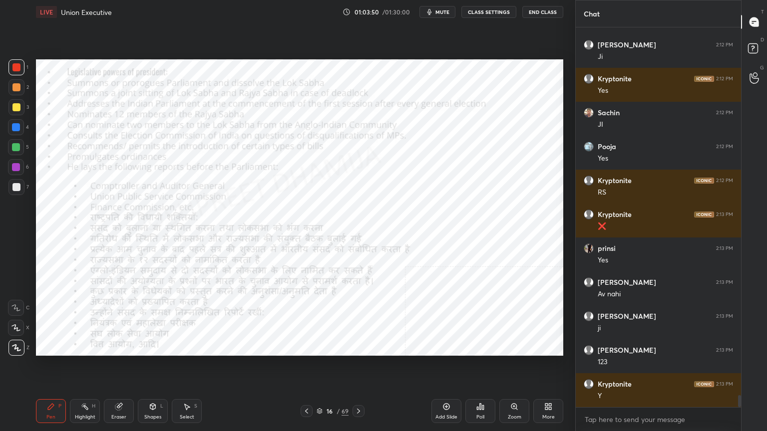
scroll to position [11666, 0]
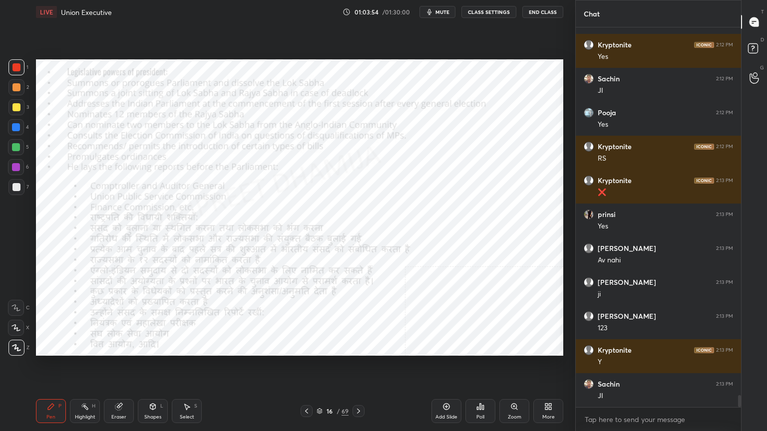
click at [364, 368] on div at bounding box center [359, 411] width 12 height 12
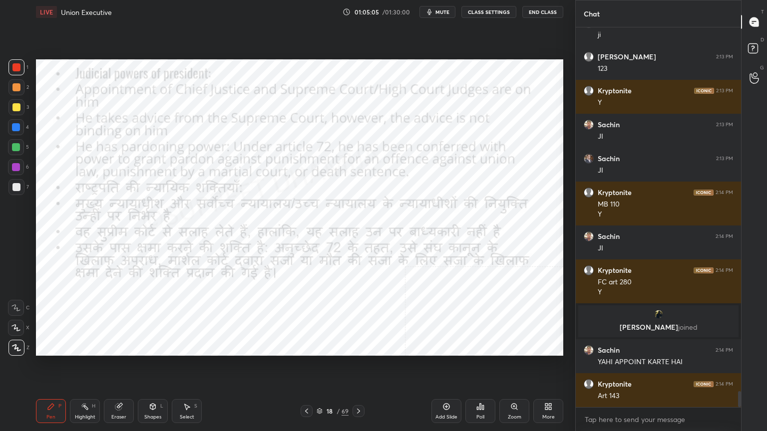
scroll to position [8630, 0]
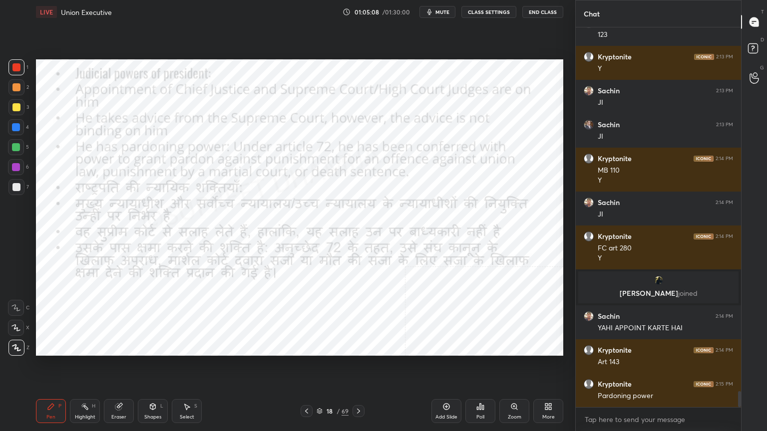
click at [358, 368] on icon at bounding box center [358, 411] width 3 height 5
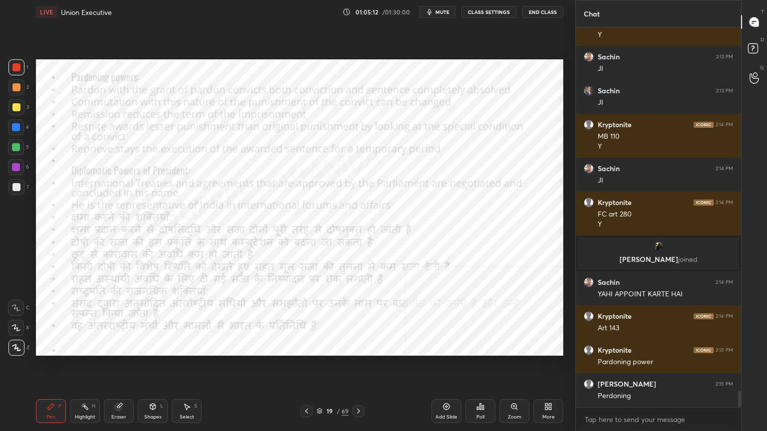
scroll to position [8698, 0]
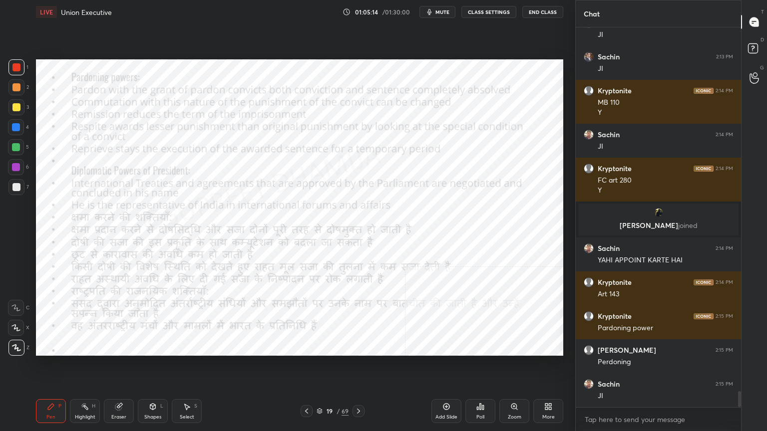
click at [452, 368] on div "Add Slide" at bounding box center [446, 411] width 30 height 24
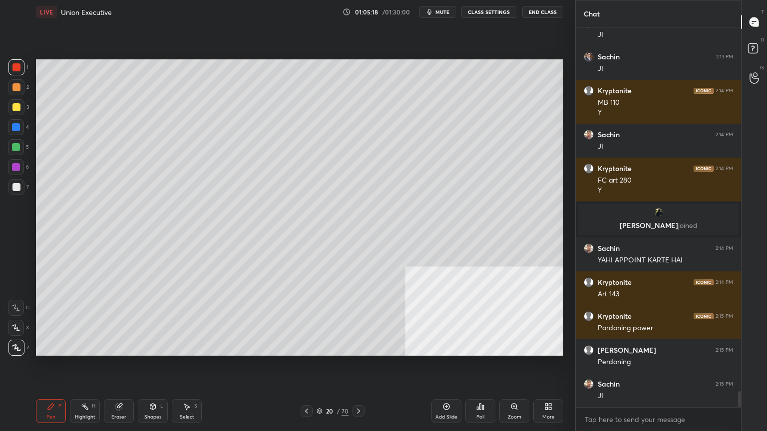
scroll to position [8732, 0]
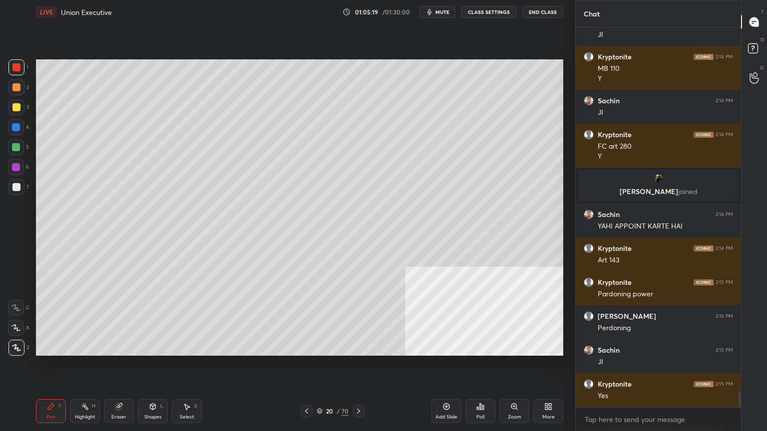
click at [20, 114] on div at bounding box center [16, 107] width 16 height 16
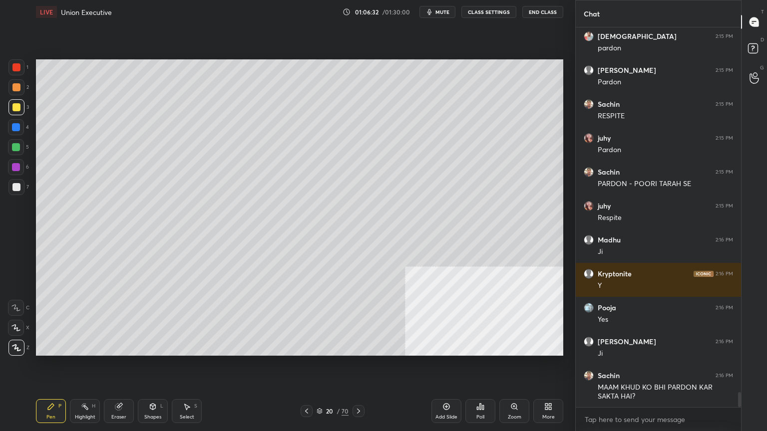
scroll to position [9216, 0]
click at [308, 368] on icon at bounding box center [306, 411] width 3 height 5
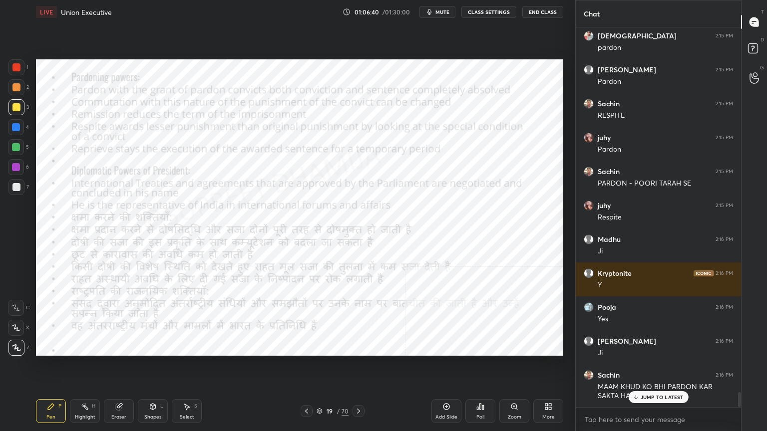
scroll to position [9250, 0]
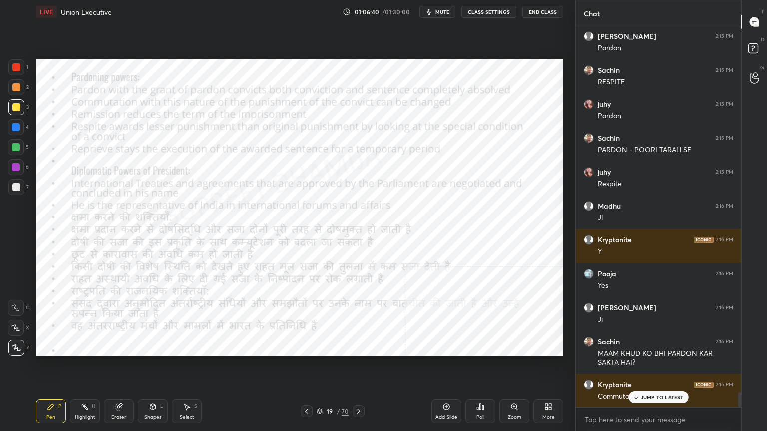
click at [18, 69] on div at bounding box center [16, 67] width 8 height 8
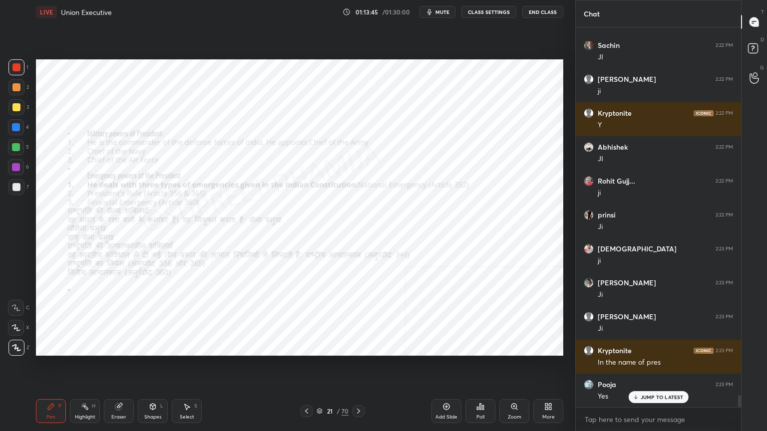
scroll to position [11898, 0]
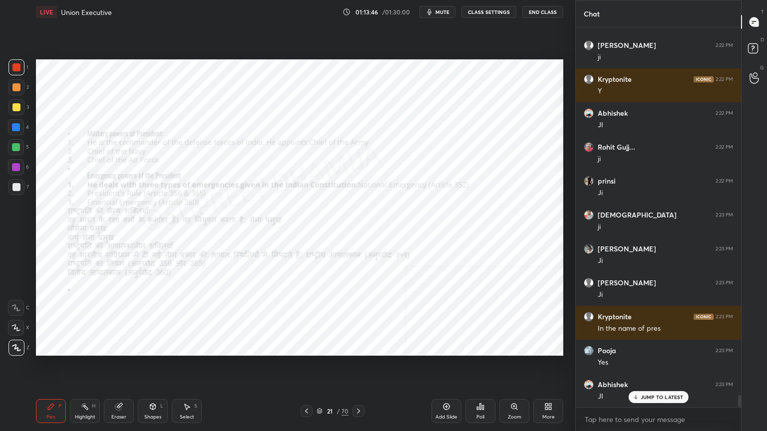
click at [9, 172] on div at bounding box center [16, 167] width 16 height 16
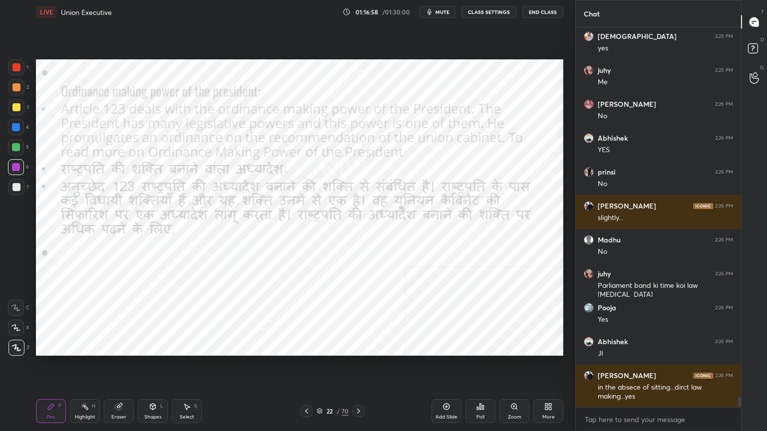
scroll to position [13364, 0]
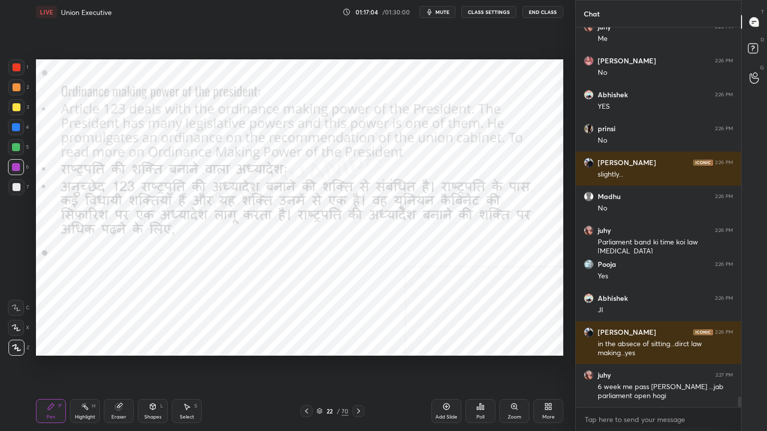
click at [125, 368] on div "Eraser" at bounding box center [119, 411] width 30 height 24
click at [15, 345] on span "Erase all" at bounding box center [15, 348] width 15 height 7
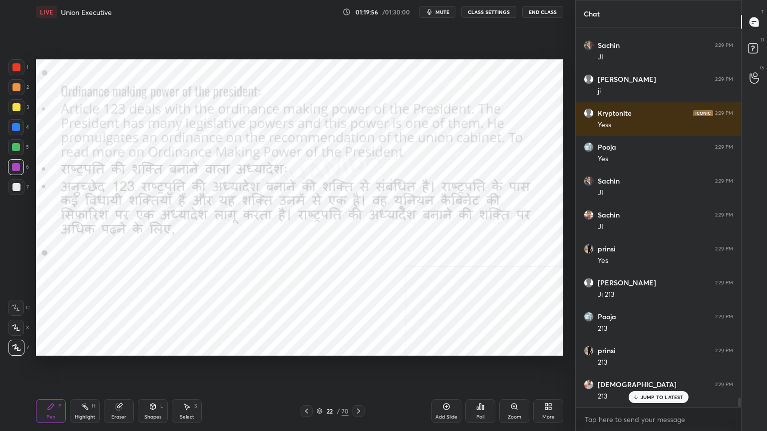
scroll to position [14896, 0]
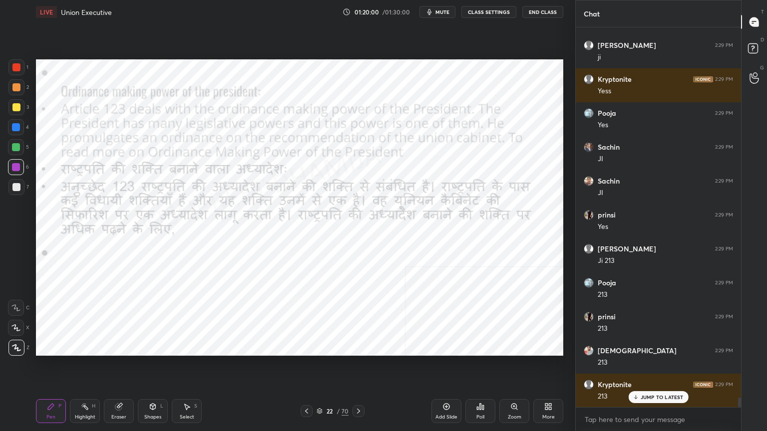
click at [447, 368] on div "Add Slide" at bounding box center [446, 411] width 30 height 24
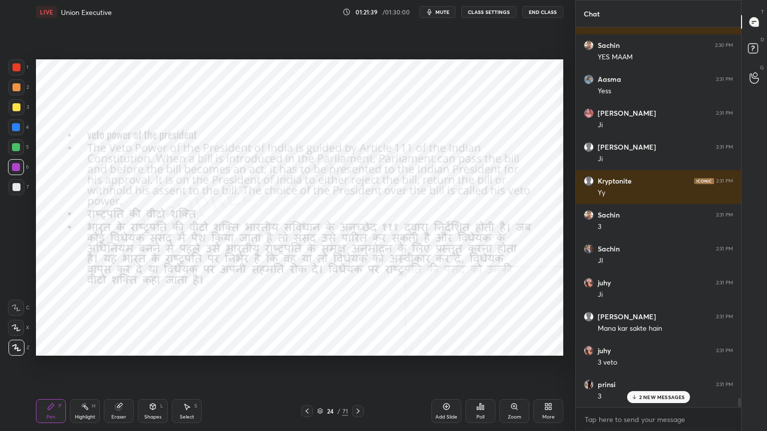
scroll to position [15779, 0]
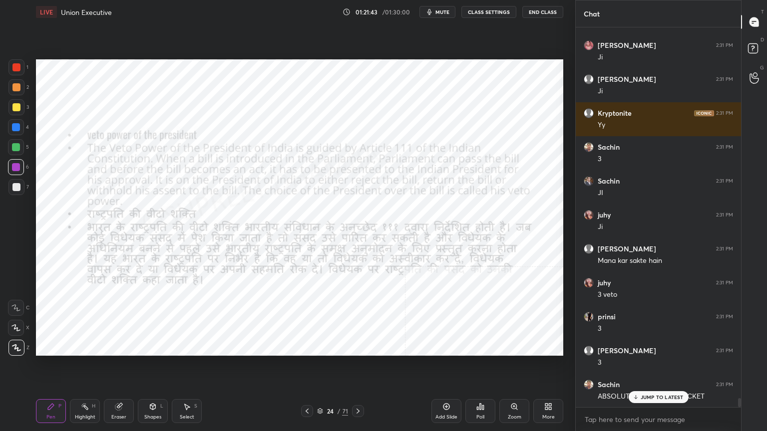
click at [358, 368] on icon at bounding box center [358, 411] width 8 height 8
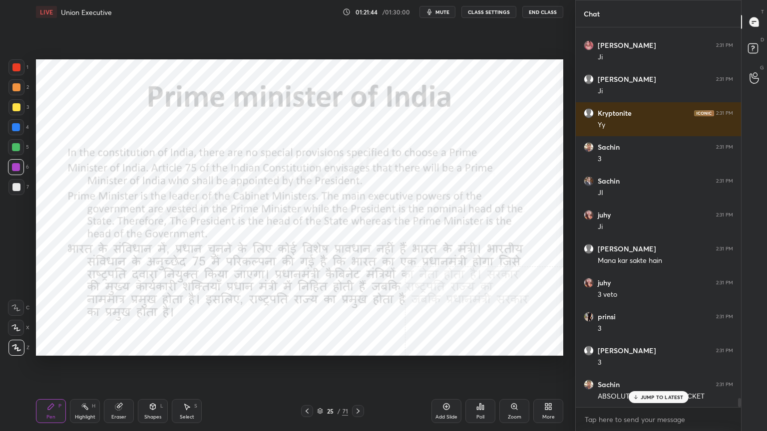
click at [306, 368] on icon at bounding box center [307, 411] width 8 height 8
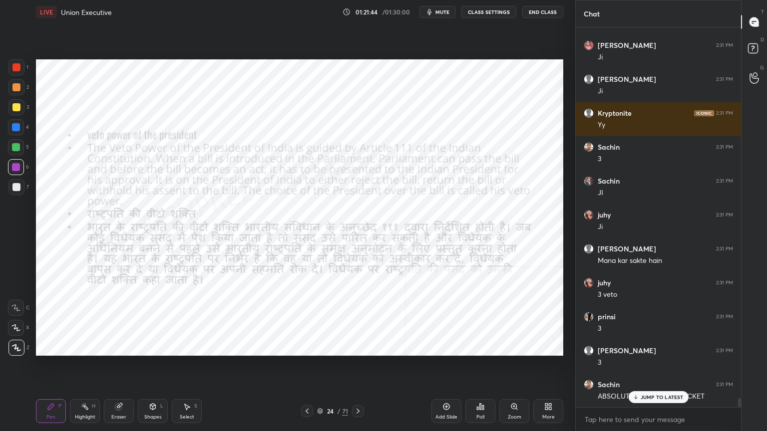
click at [445, 368] on div "Add Slide" at bounding box center [446, 411] width 30 height 24
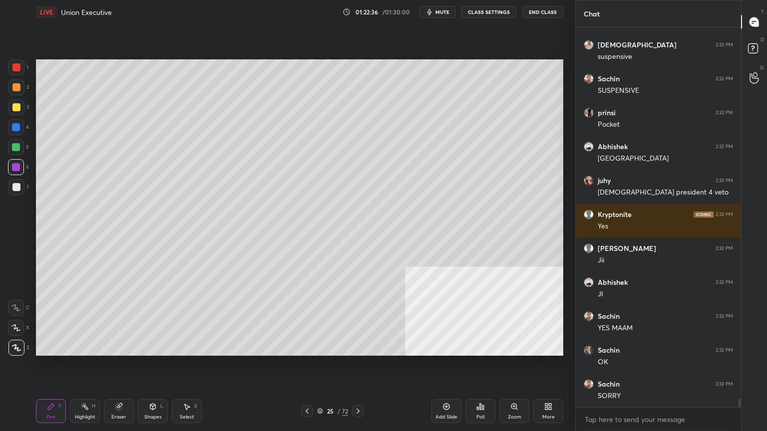
scroll to position [16458, 0]
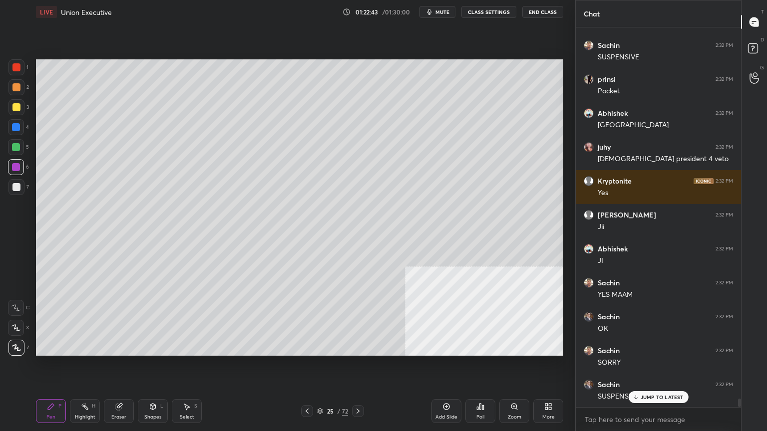
click at [115, 368] on div "Eraser" at bounding box center [119, 411] width 30 height 24
click at [13, 348] on span "Erase all" at bounding box center [15, 348] width 15 height 7
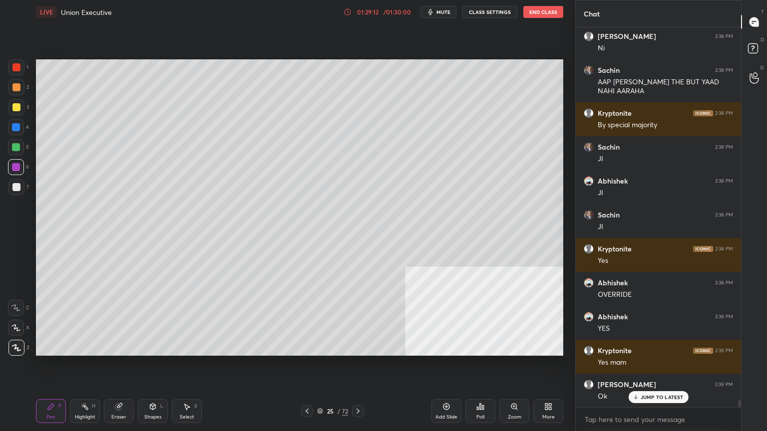
scroll to position [19991, 0]
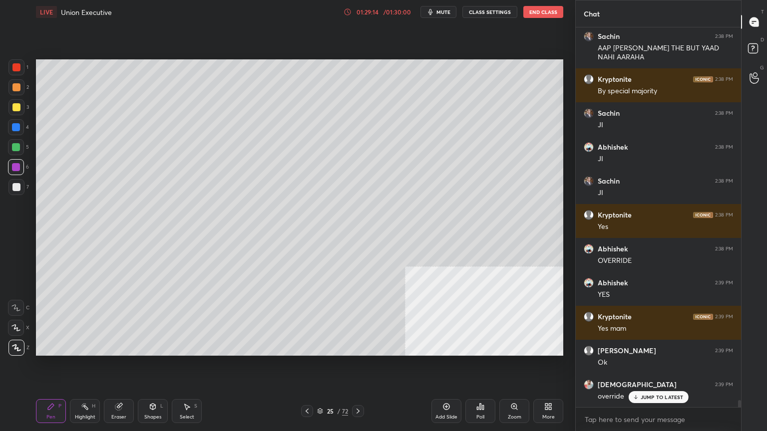
click at [457, 368] on div "Add Slide" at bounding box center [446, 411] width 30 height 24
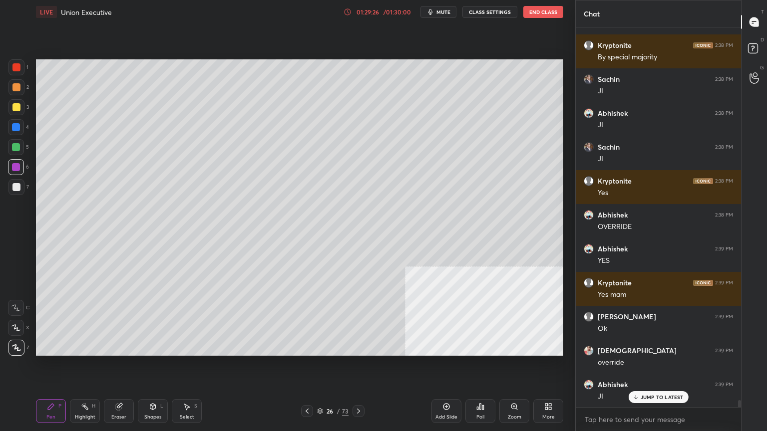
scroll to position [20026, 0]
click at [118, 368] on icon at bounding box center [118, 407] width 6 height 6
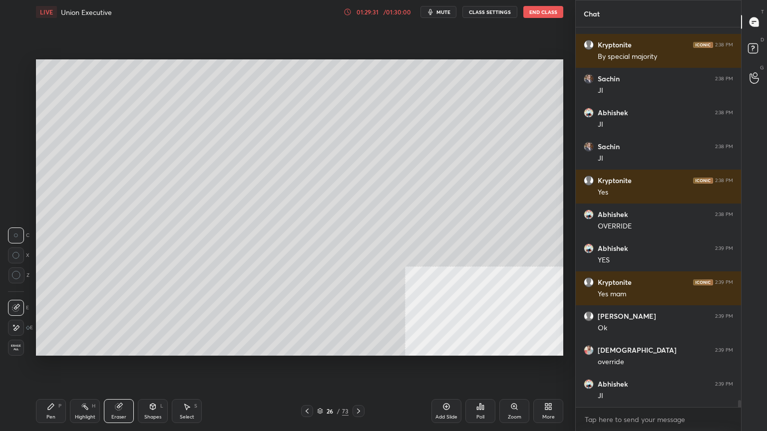
click at [13, 351] on span "Erase all" at bounding box center [15, 348] width 15 height 7
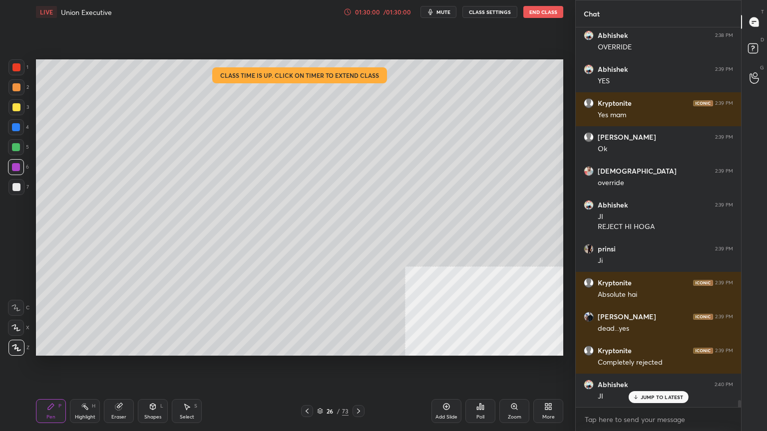
scroll to position [20239, 0]
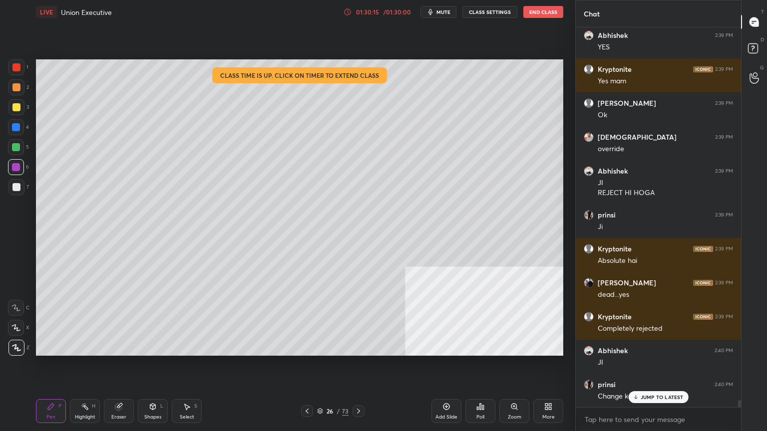
click at [651, 368] on div "JUMP TO LATEST" at bounding box center [658, 397] width 60 height 12
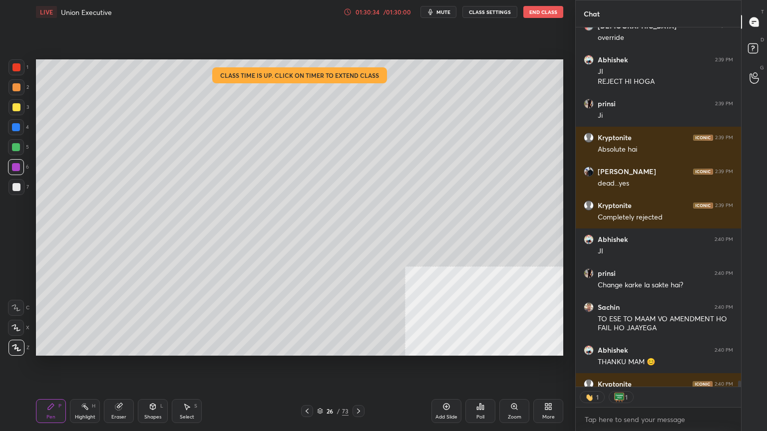
scroll to position [20405, 0]
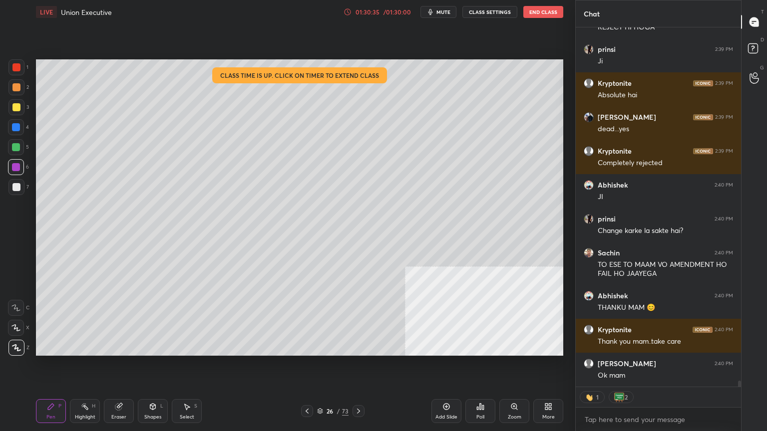
click at [548, 10] on button "End Class" at bounding box center [543, 12] width 40 height 12
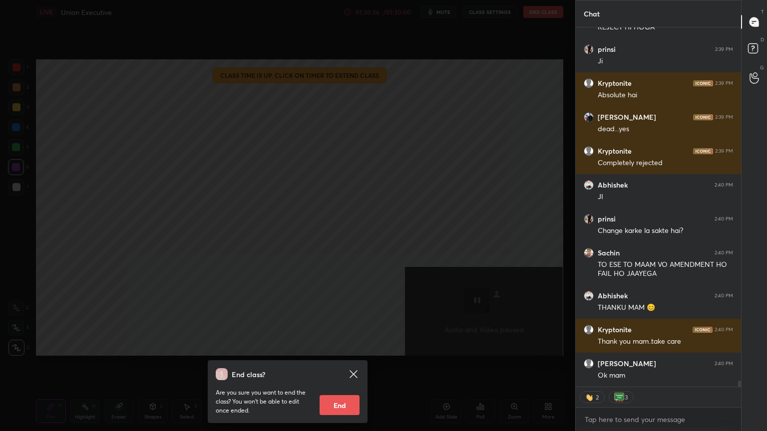
scroll to position [20439, 0]
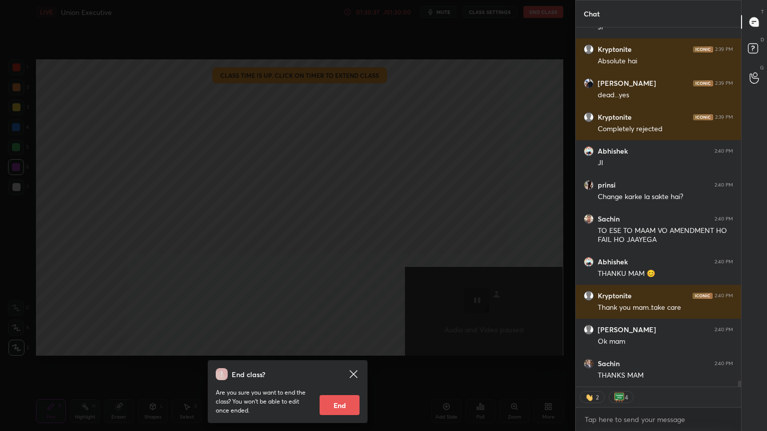
click at [349, 368] on button "End" at bounding box center [340, 405] width 40 height 20
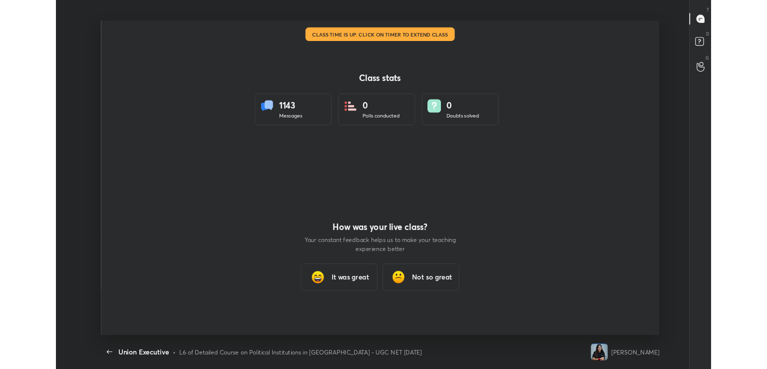
scroll to position [0, 0]
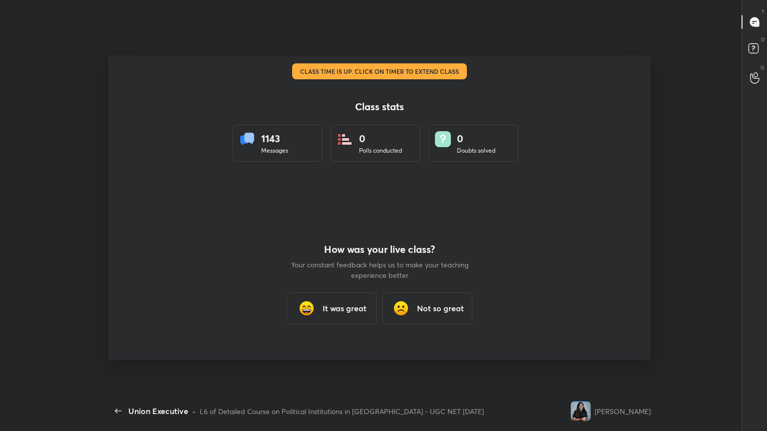
type textarea "x"
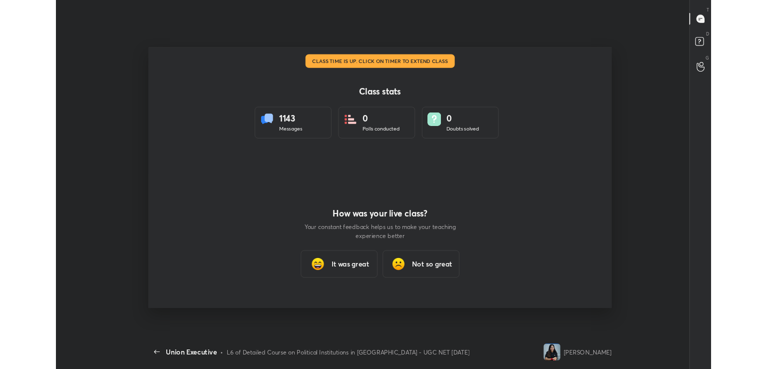
scroll to position [49628, 49174]
